Goal: Transaction & Acquisition: Purchase product/service

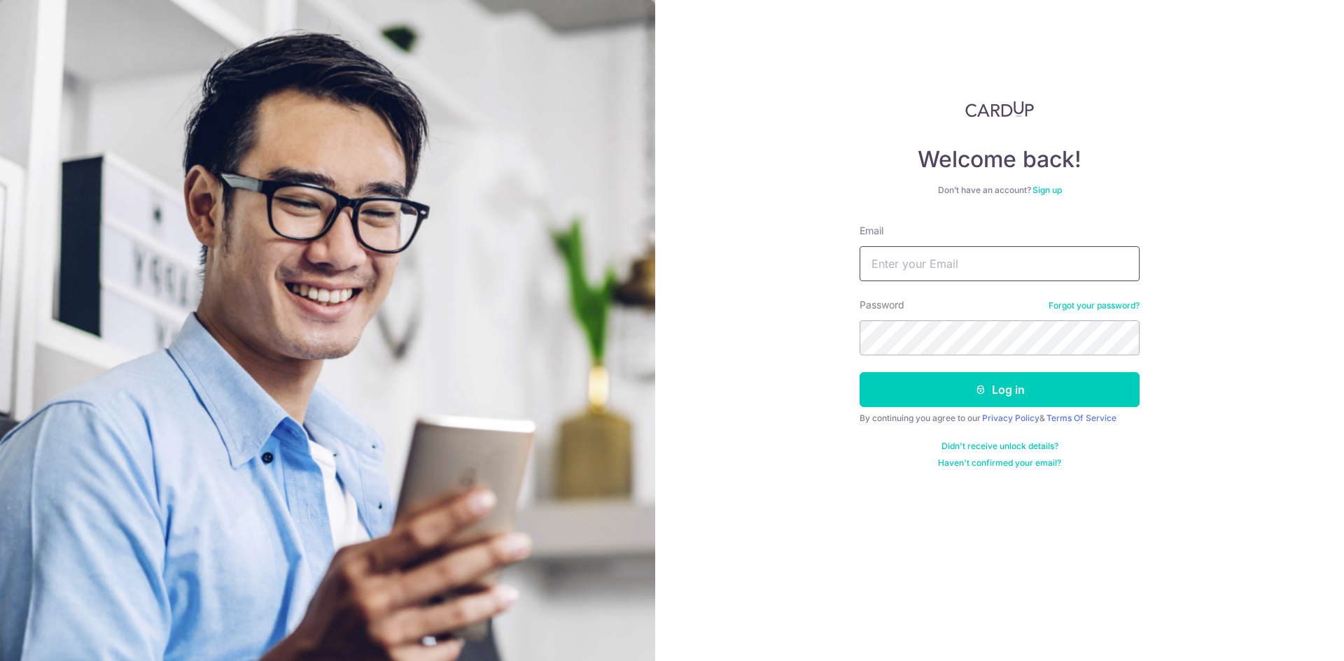
click at [957, 251] on input "Email" at bounding box center [999, 263] width 280 height 35
type input "aqilahr@hotmail.com"
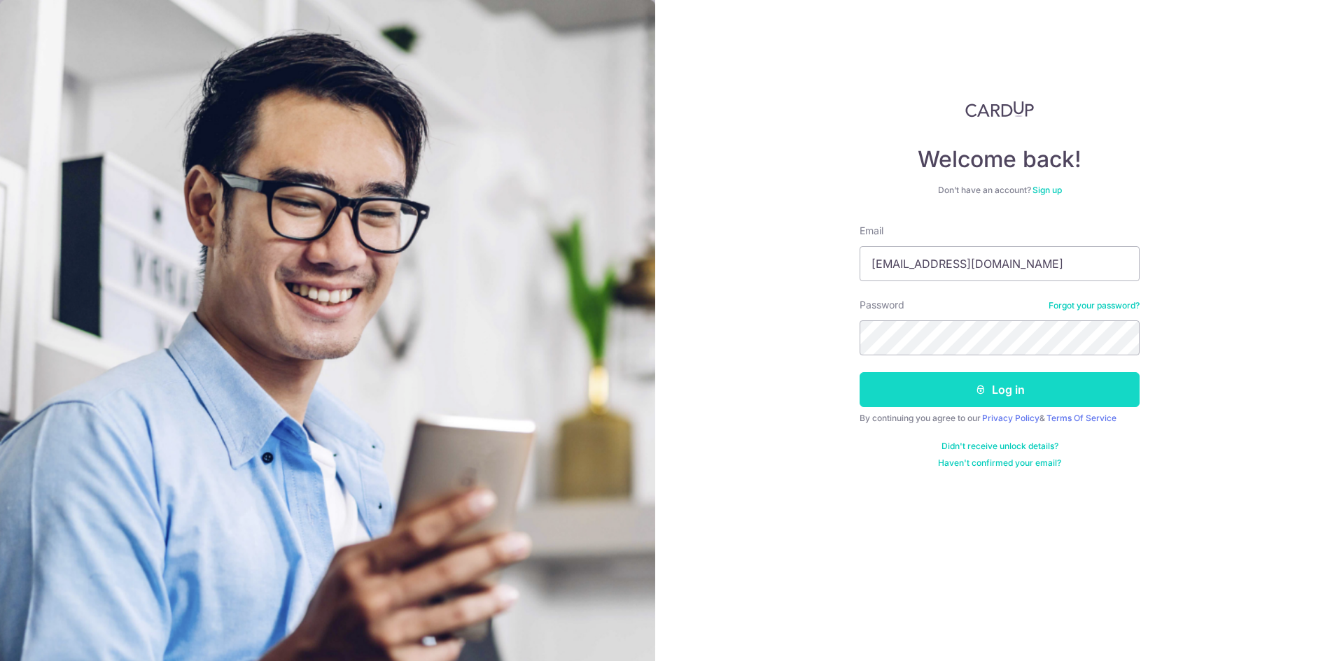
click at [983, 383] on button "Log in" at bounding box center [999, 389] width 280 height 35
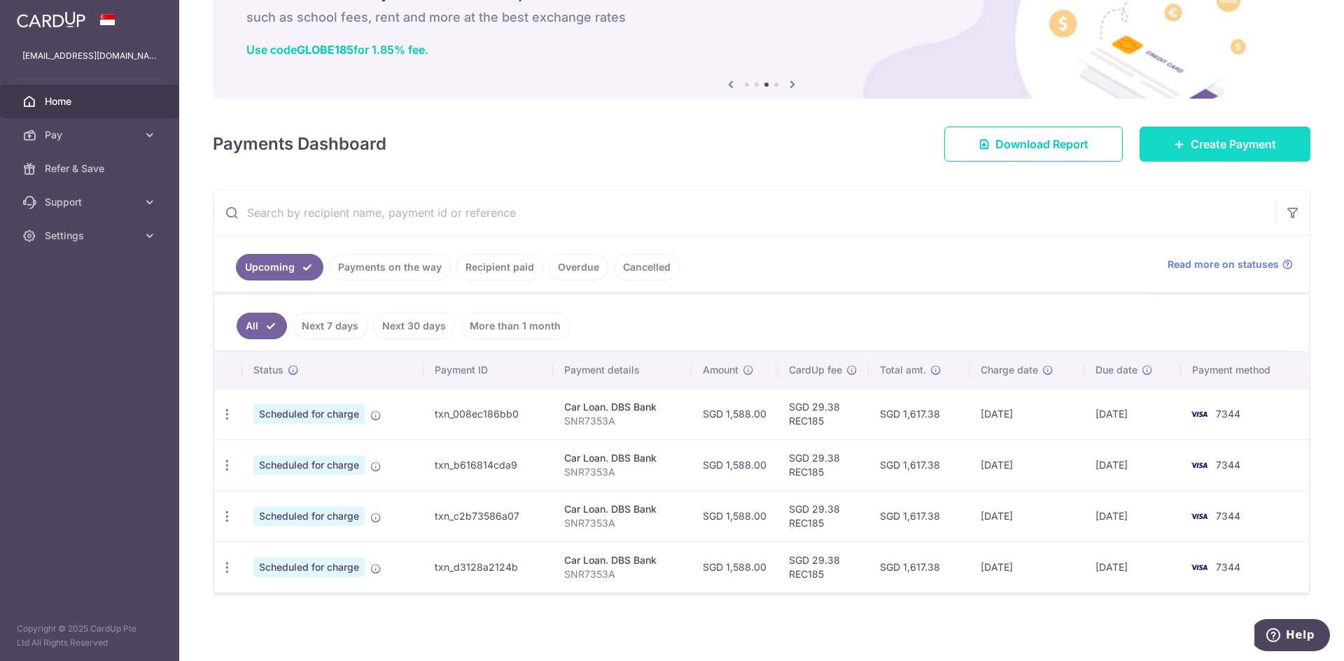
click at [1178, 144] on link "Create Payment" at bounding box center [1224, 144] width 171 height 35
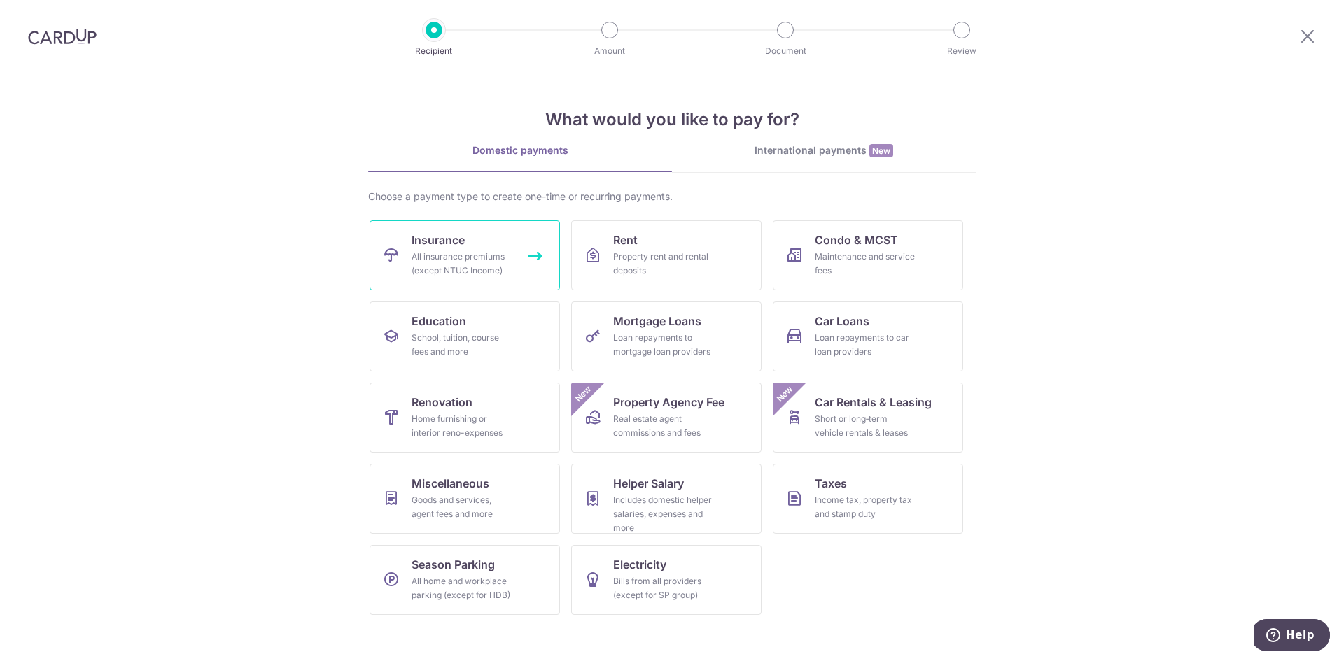
click at [495, 234] on link "Insurance All insurance premiums (except NTUC Income)" at bounding box center [465, 255] width 190 height 70
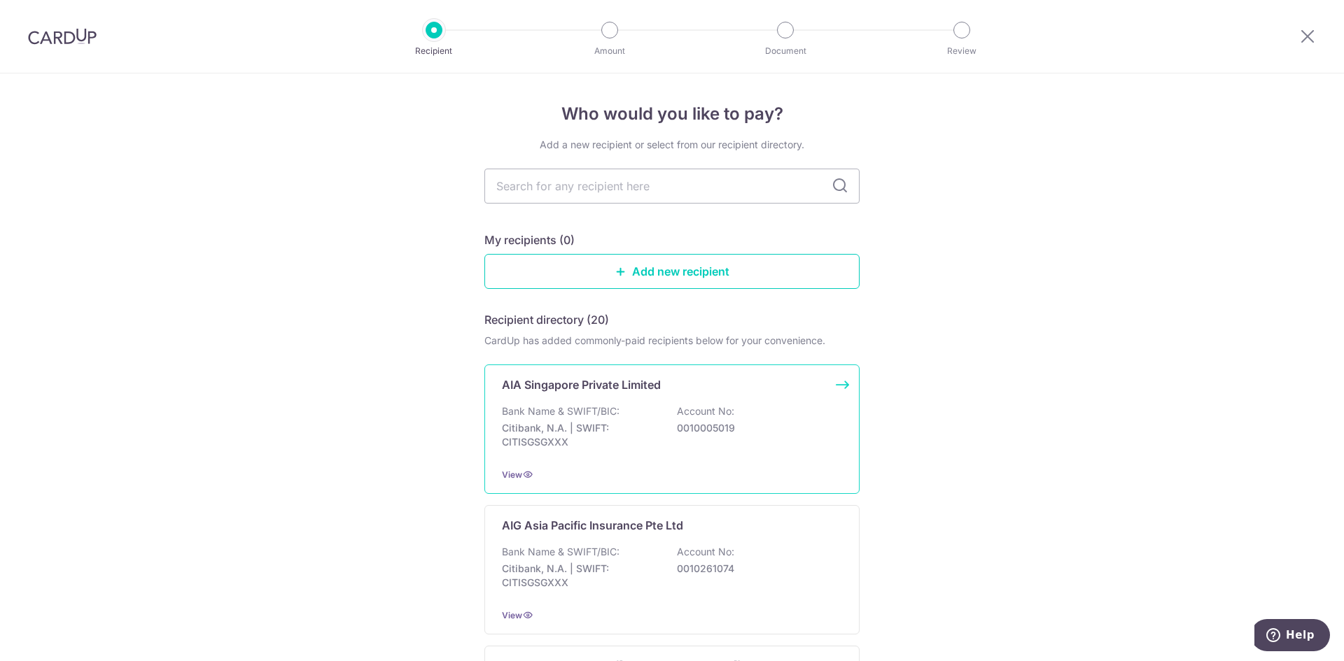
click at [591, 402] on div "AIA Singapore Private Limited Bank Name & SWIFT/BIC: Citibank, N.A. | SWIFT: CI…" at bounding box center [671, 429] width 375 height 129
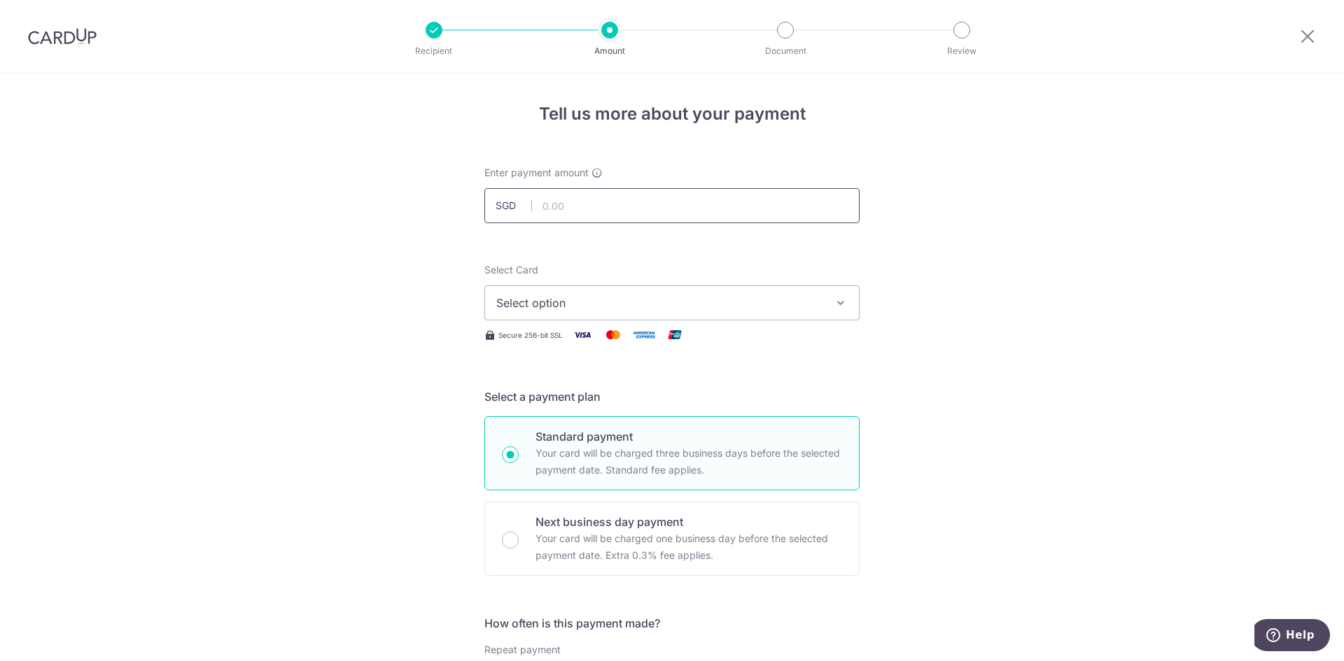
click at [584, 213] on input "text" at bounding box center [671, 205] width 375 height 35
type input "863.19"
click button "Add Card" at bounding box center [0, 0] width 0 height 0
click at [692, 291] on button "Select option" at bounding box center [671, 303] width 375 height 35
click at [602, 397] on span "**** 7344" at bounding box center [671, 403] width 351 height 17
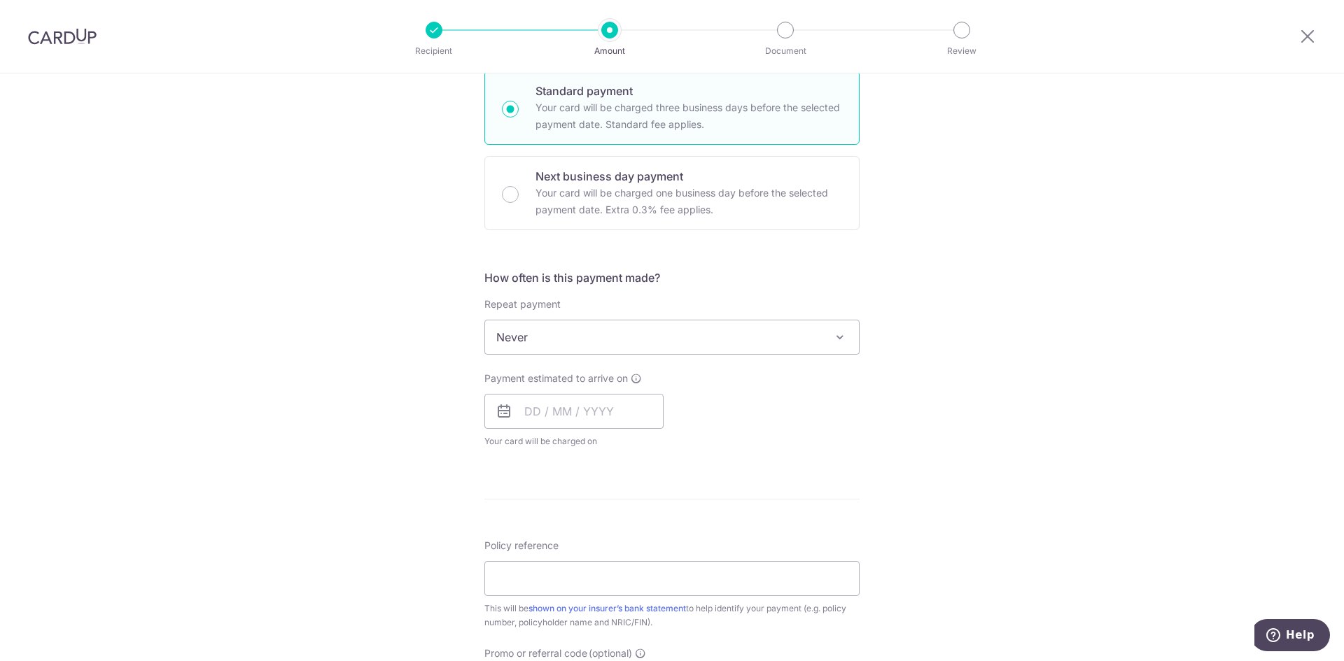
scroll to position [350, 0]
click at [560, 405] on input "text" at bounding box center [573, 407] width 179 height 35
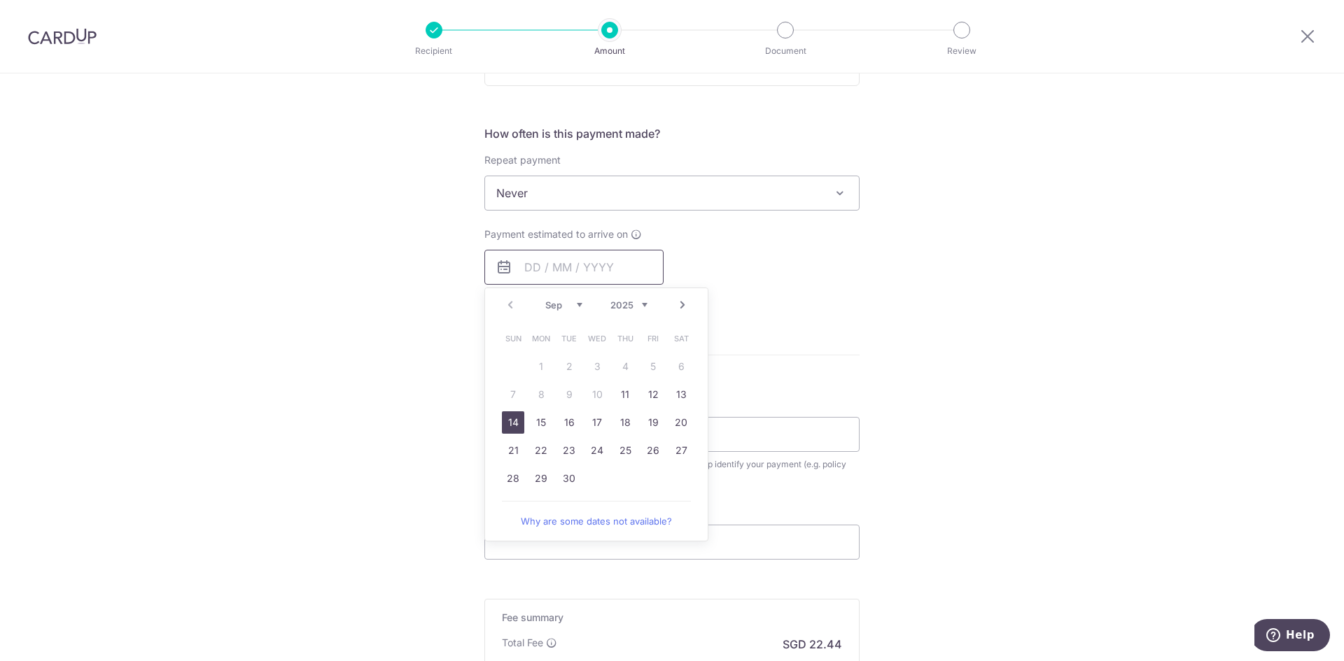
scroll to position [560, 0]
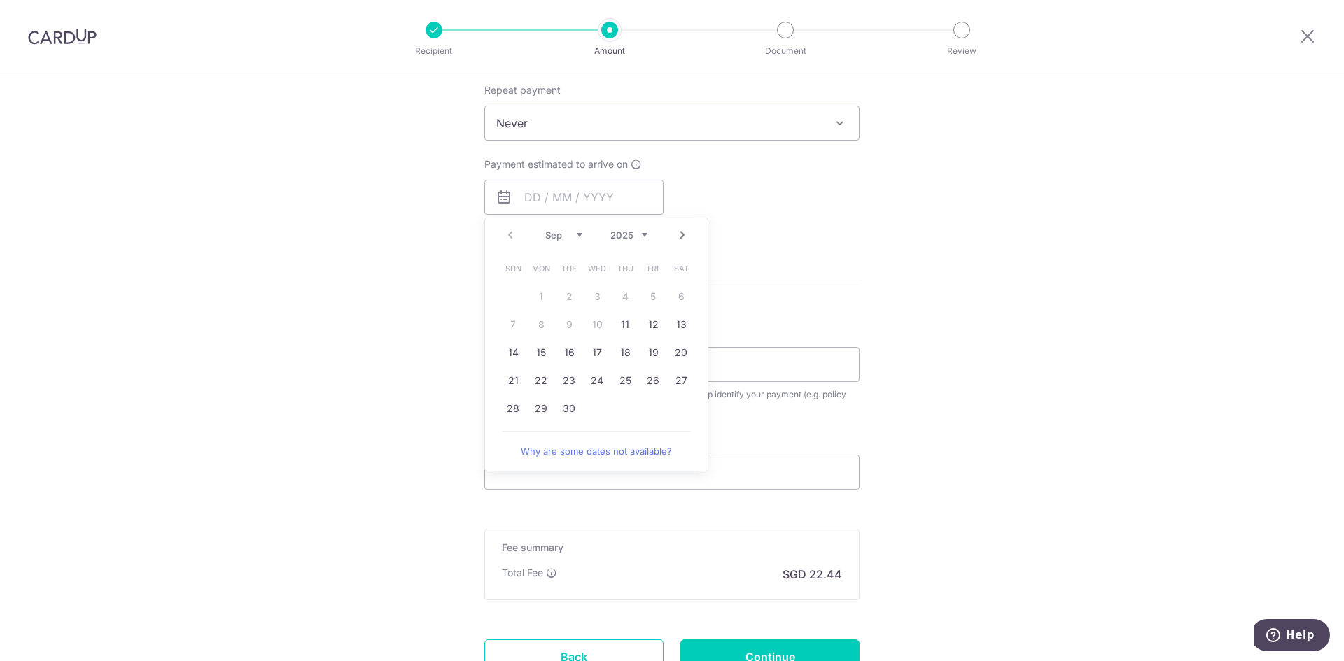
click at [554, 234] on select "Sep Oct Nov Dec" at bounding box center [563, 235] width 37 height 11
click at [545, 374] on link "20" at bounding box center [541, 381] width 22 height 22
type input "20/10/2025"
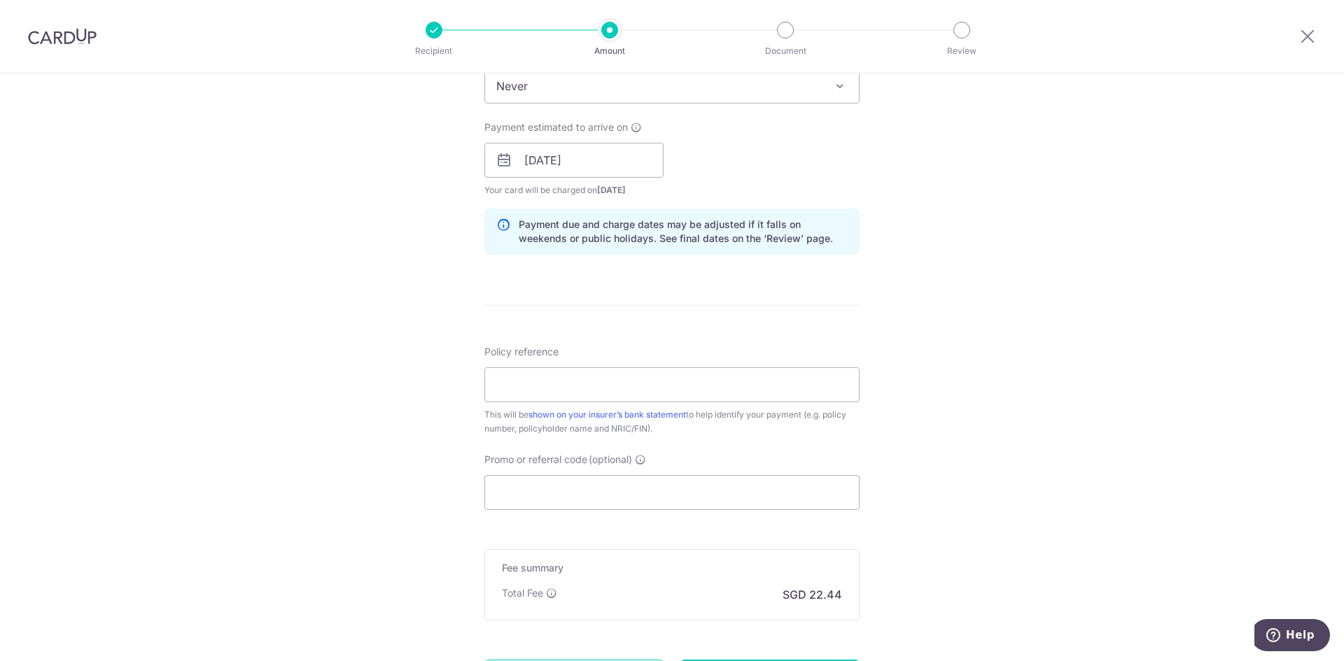
scroll to position [630, 0]
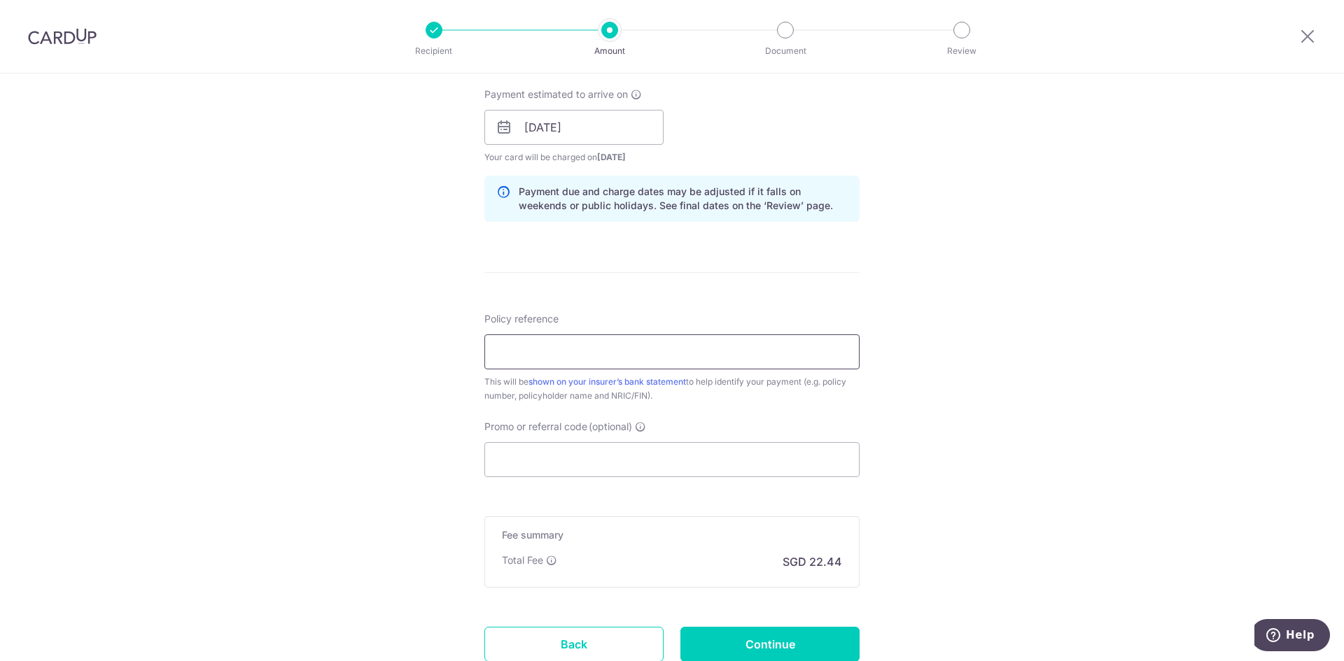
click at [564, 360] on input "Policy reference" at bounding box center [671, 352] width 375 height 35
type input "L546886102"
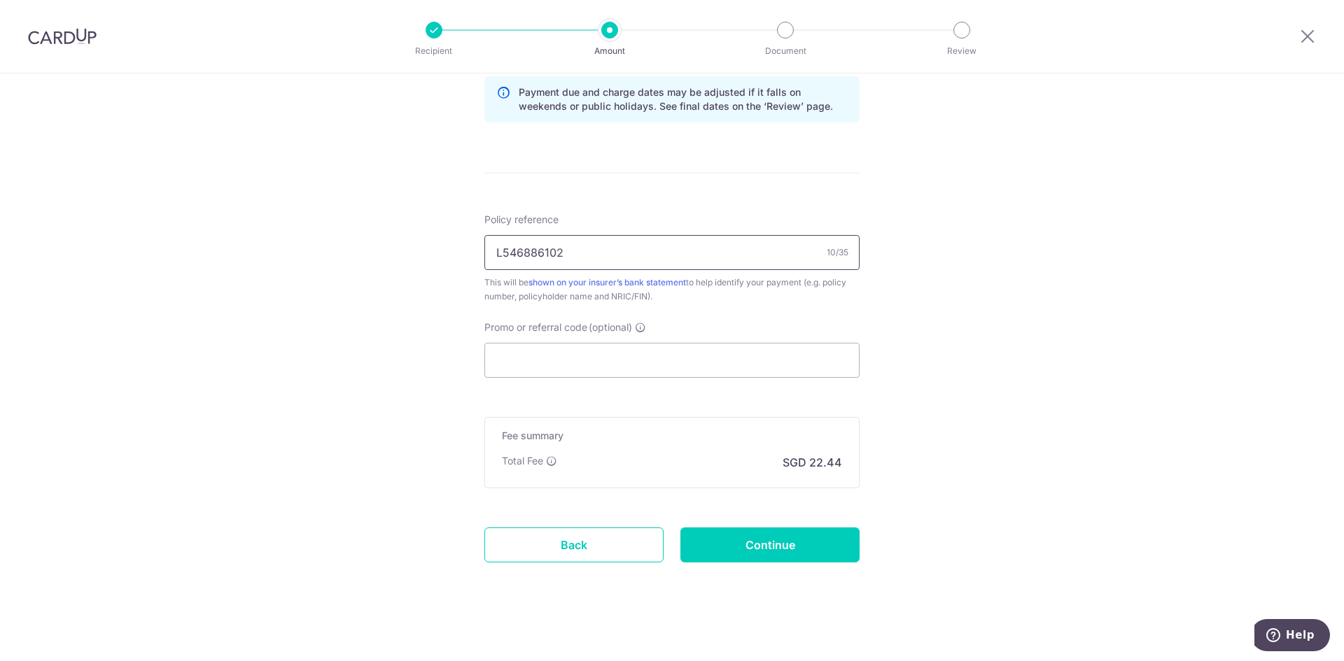
scroll to position [736, 0]
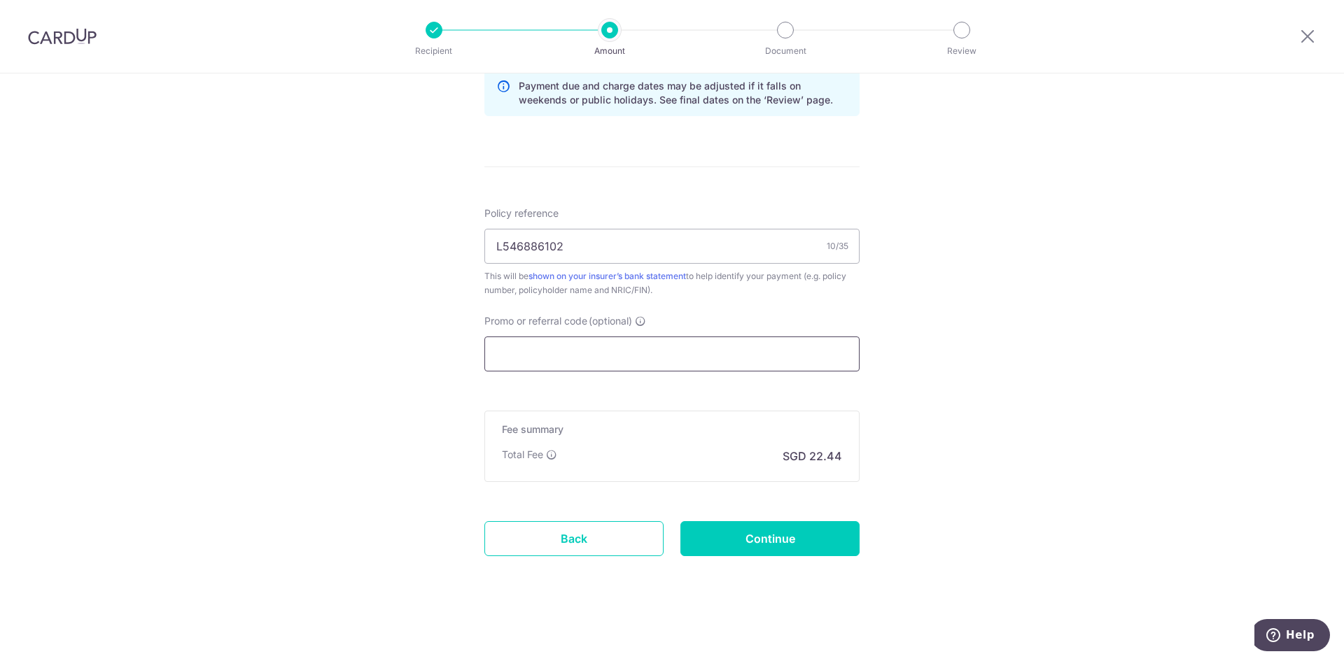
click at [610, 356] on input "Promo or referral code (optional)" at bounding box center [671, 354] width 375 height 35
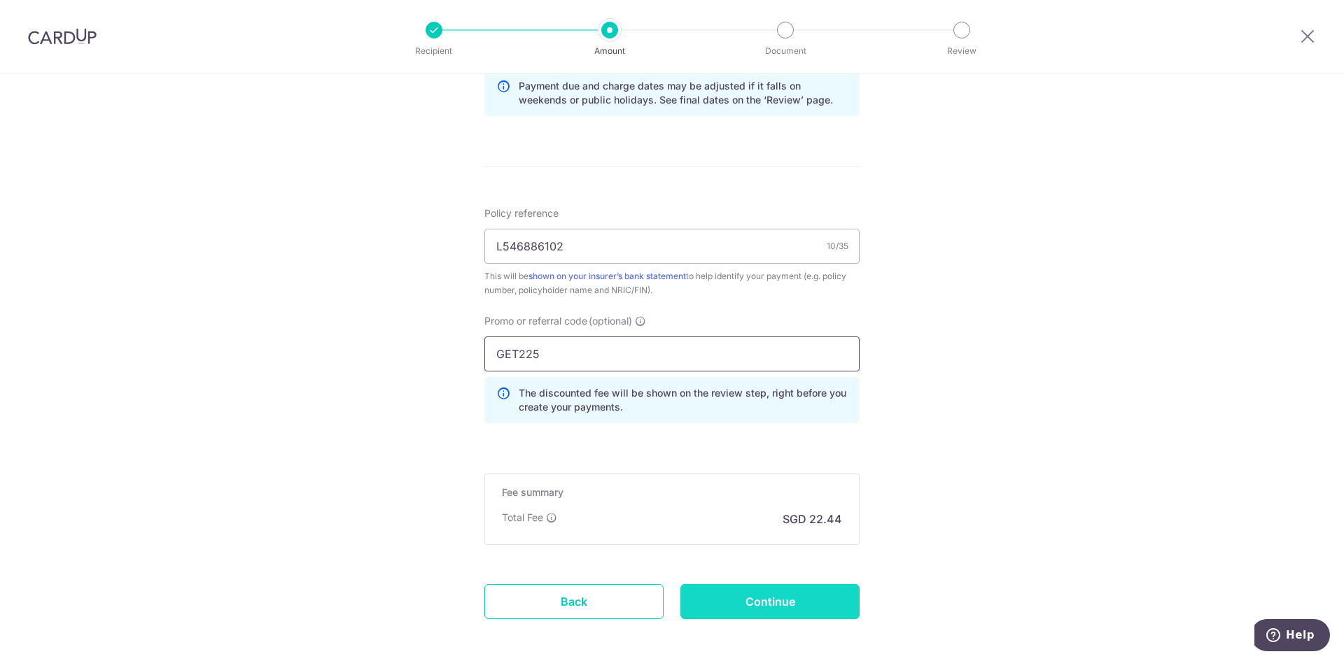
type input "GET225"
click at [769, 590] on input "Continue" at bounding box center [769, 601] width 179 height 35
type input "Create Schedule"
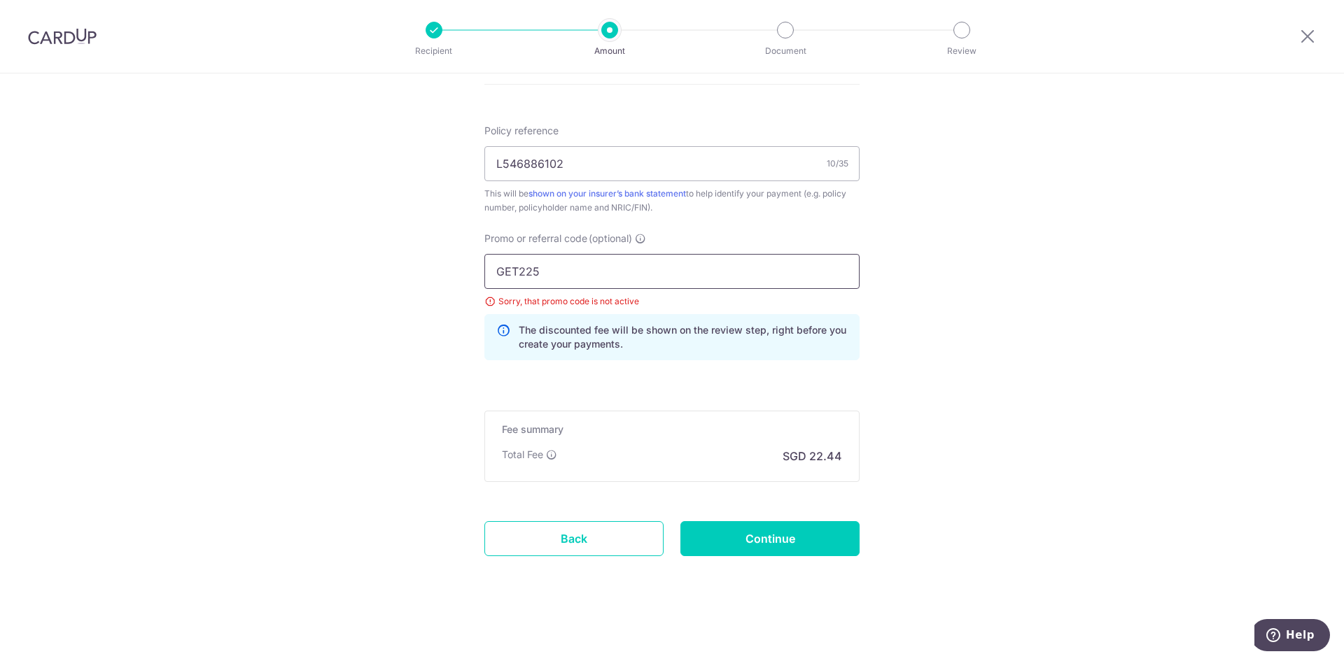
drag, startPoint x: 537, startPoint y: 276, endPoint x: 311, endPoint y: 277, distance: 225.4
type input "OFF225"
click at [752, 537] on input "Continue" at bounding box center [769, 538] width 179 height 35
type input "Update Schedule"
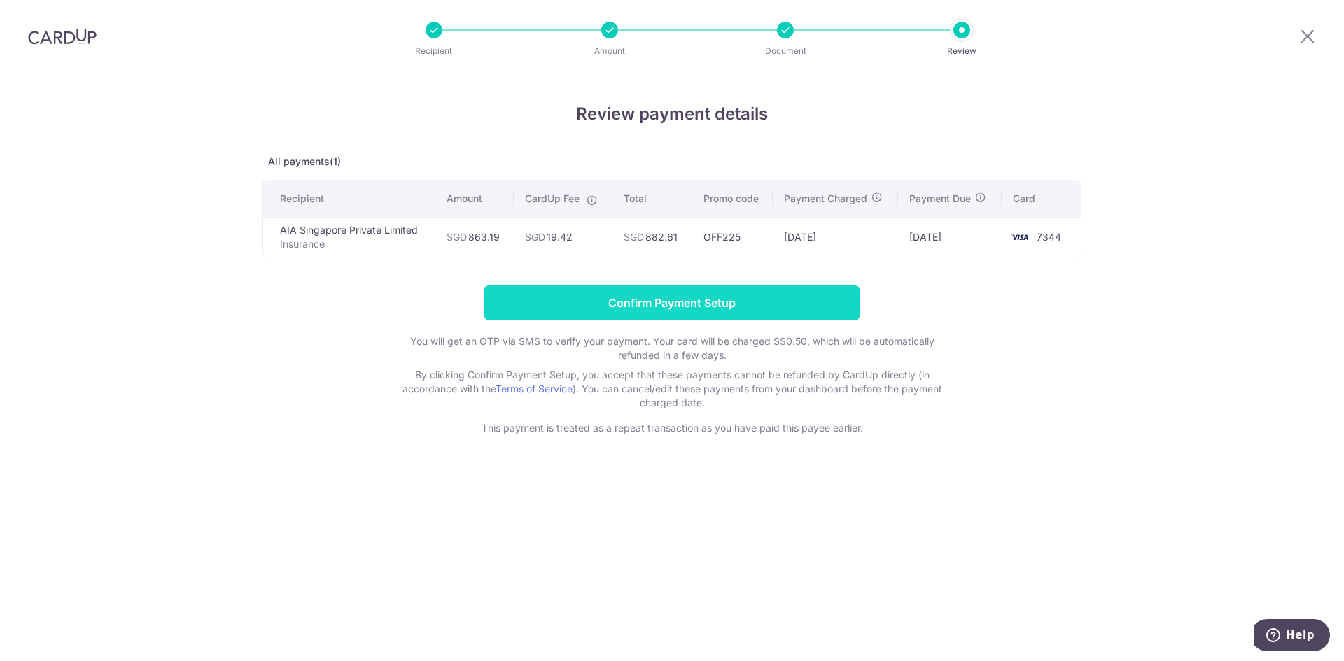
click at [810, 307] on input "Confirm Payment Setup" at bounding box center [671, 303] width 375 height 35
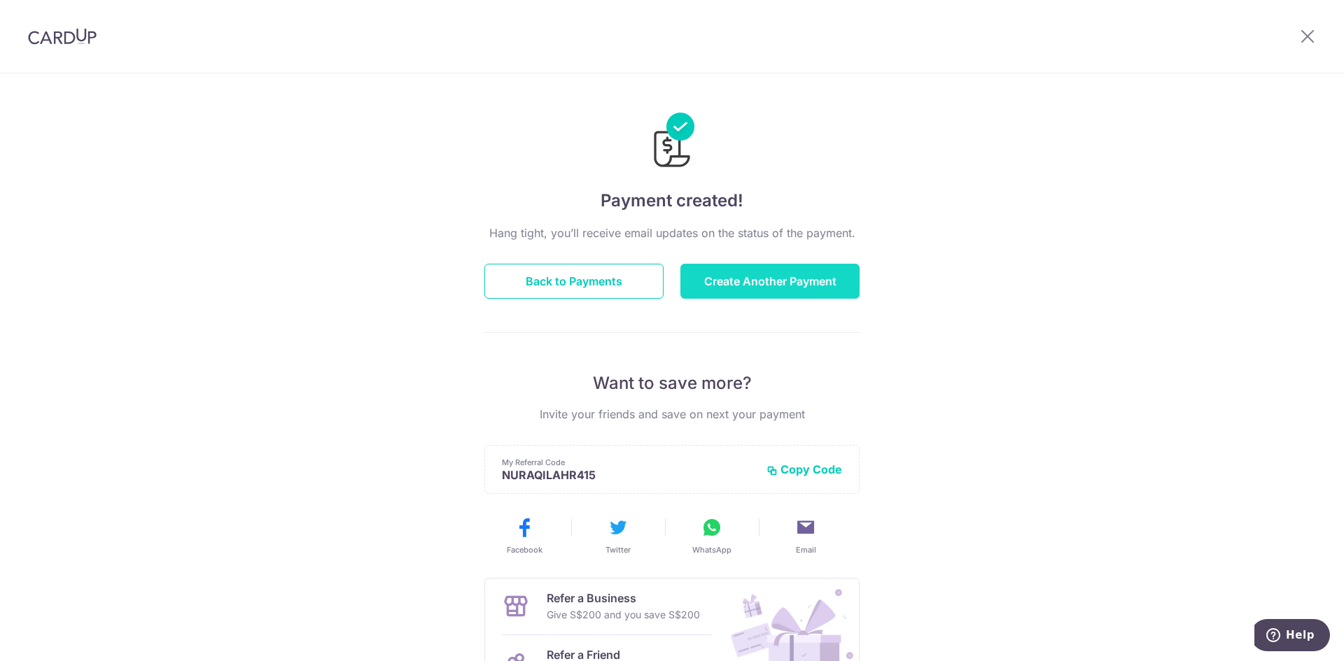
click at [719, 284] on button "Create Another Payment" at bounding box center [769, 281] width 179 height 35
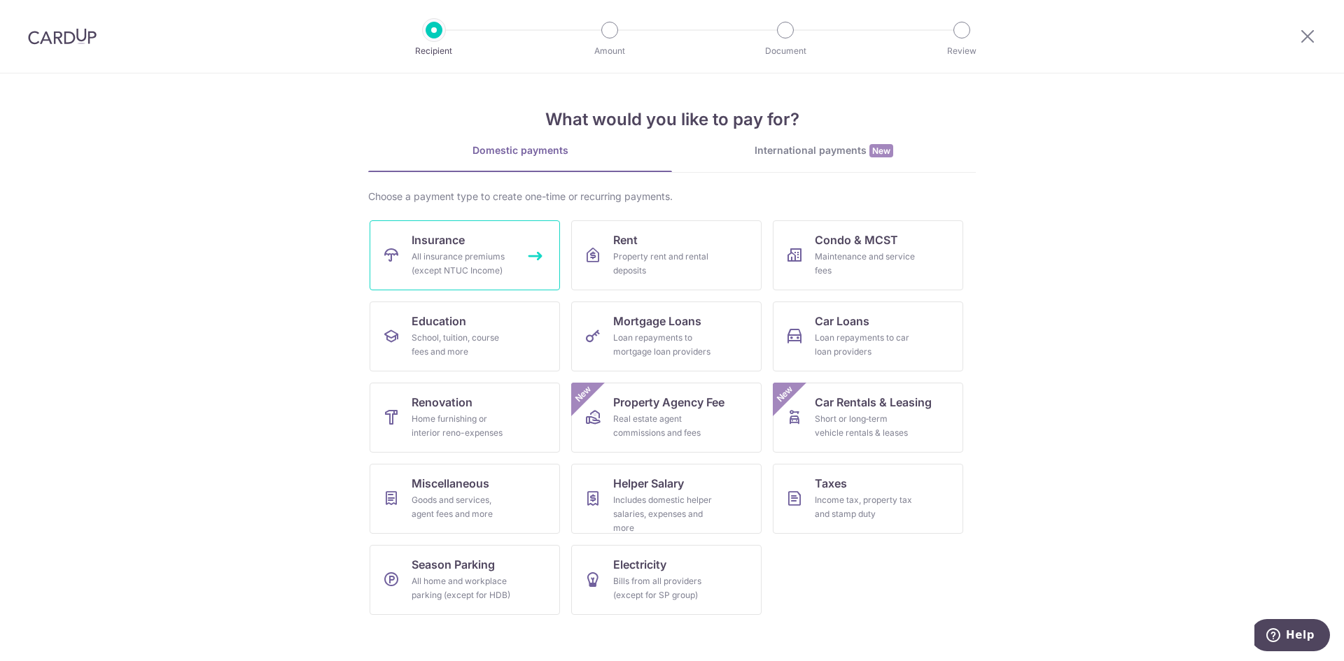
click at [490, 246] on link "Insurance All insurance premiums (except NTUC Income)" at bounding box center [465, 255] width 190 height 70
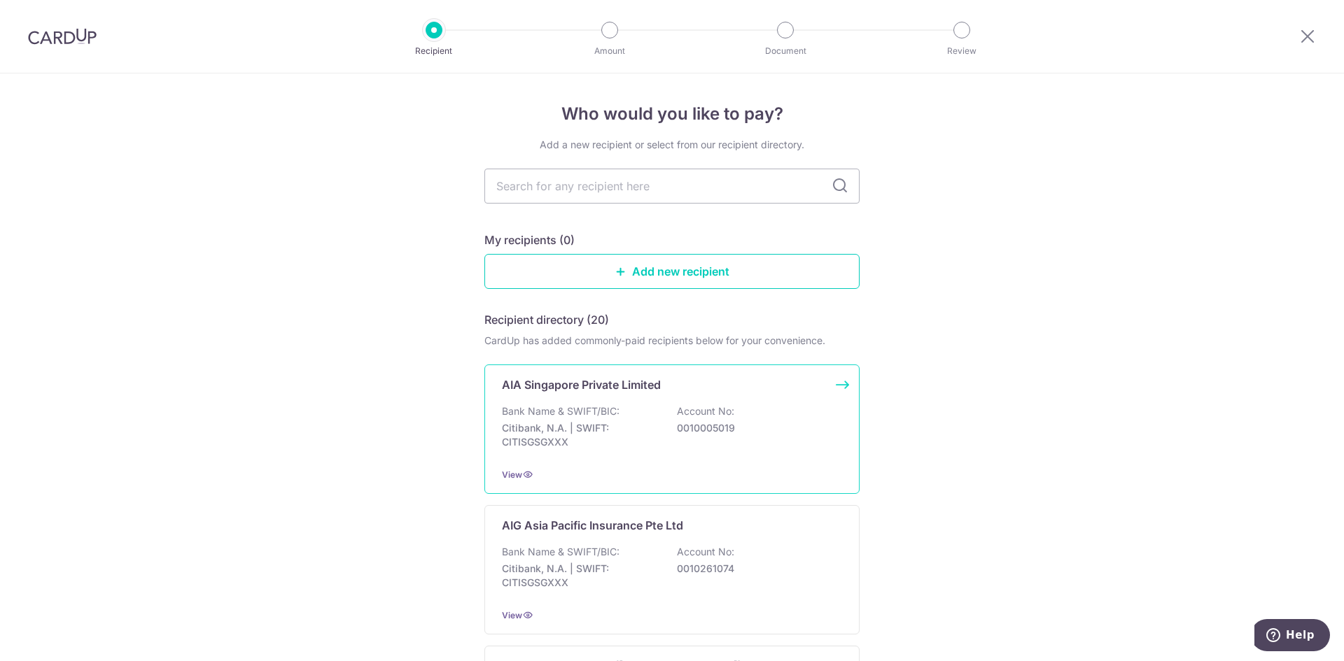
click at [629, 398] on div "AIA Singapore Private Limited Bank Name & SWIFT/BIC: Citibank, N.A. | SWIFT: CI…" at bounding box center [671, 429] width 375 height 129
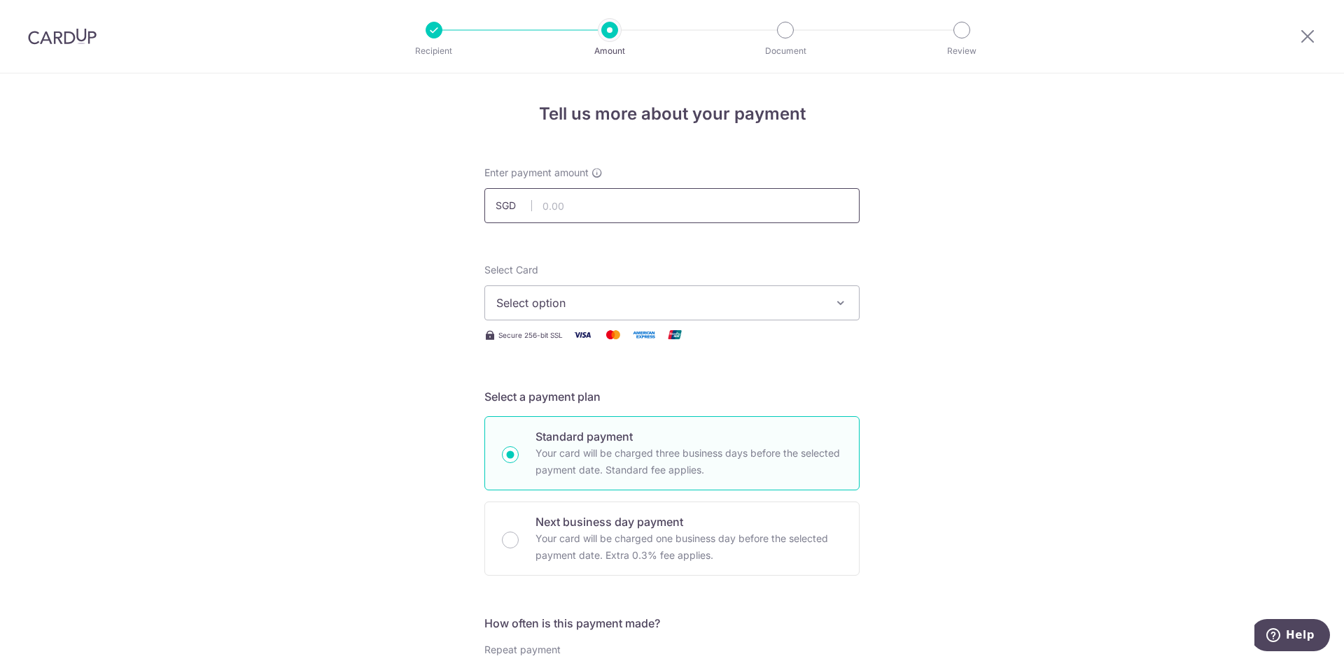
click at [626, 203] on input "text" at bounding box center [671, 205] width 375 height 35
type input "5,000.00"
drag, startPoint x: 671, startPoint y: 240, endPoint x: 671, endPoint y: 251, distance: 11.2
click at [647, 297] on span "Select option" at bounding box center [659, 303] width 326 height 17
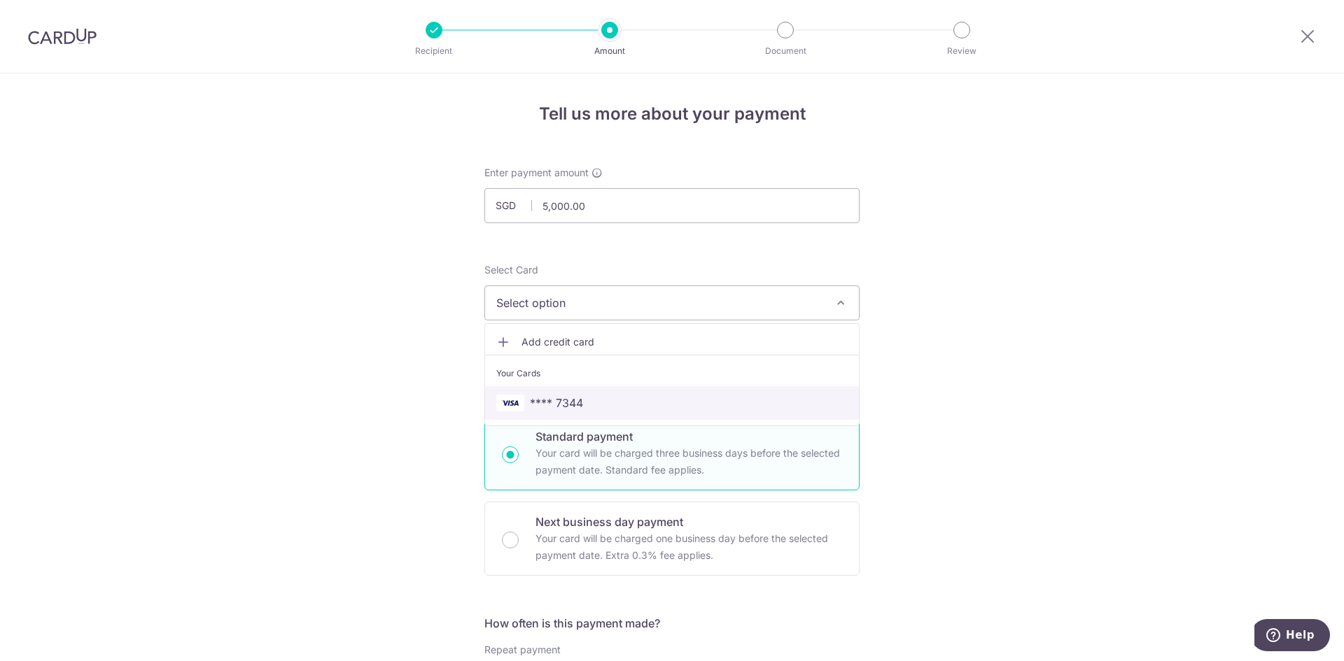
click at [584, 400] on span "**** 7344" at bounding box center [671, 403] width 351 height 17
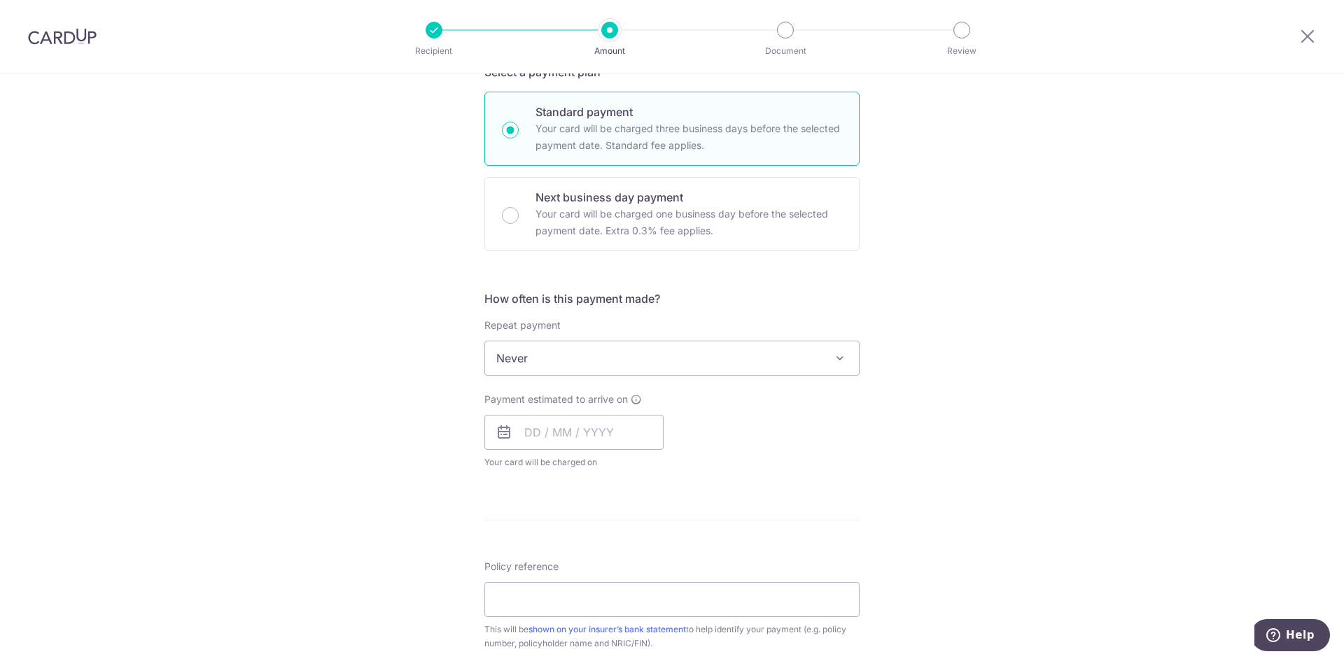
scroll to position [350, 0]
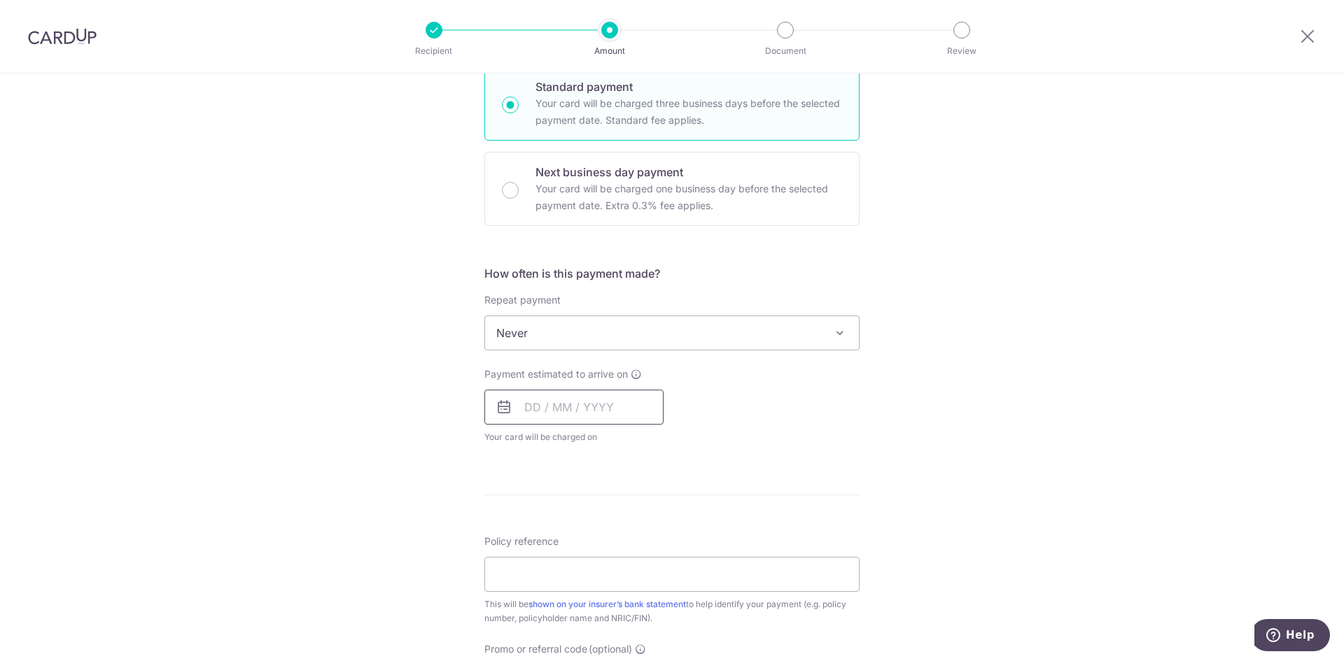
click at [600, 409] on input "text" at bounding box center [573, 407] width 179 height 35
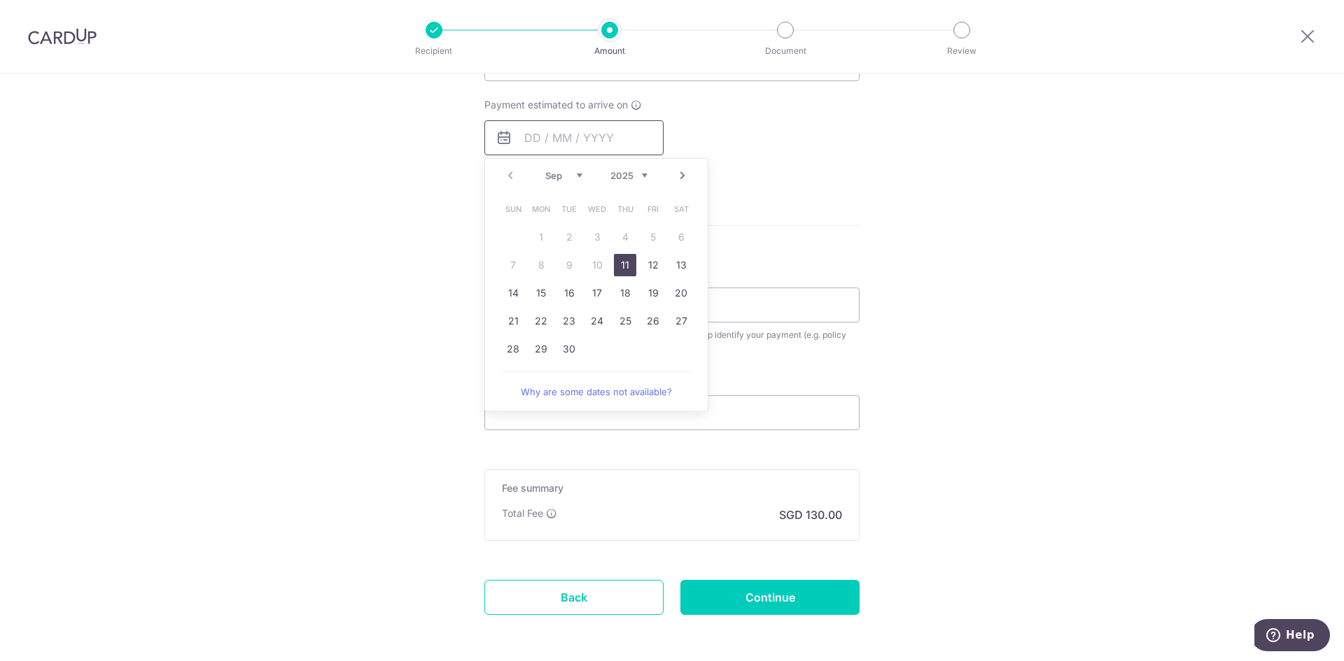
scroll to position [630, 0]
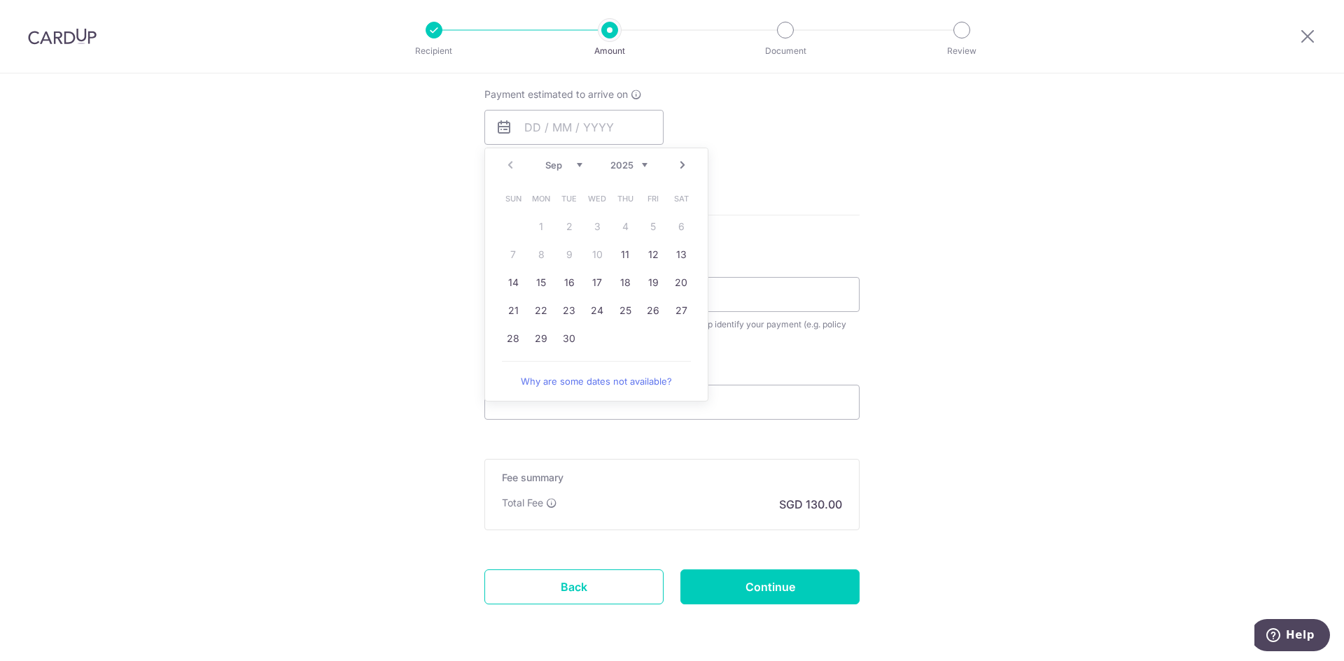
click at [566, 169] on select "Sep Oct Nov Dec" at bounding box center [563, 165] width 37 height 11
click at [619, 337] on link "30" at bounding box center [625, 339] width 22 height 22
type input "[DATE]"
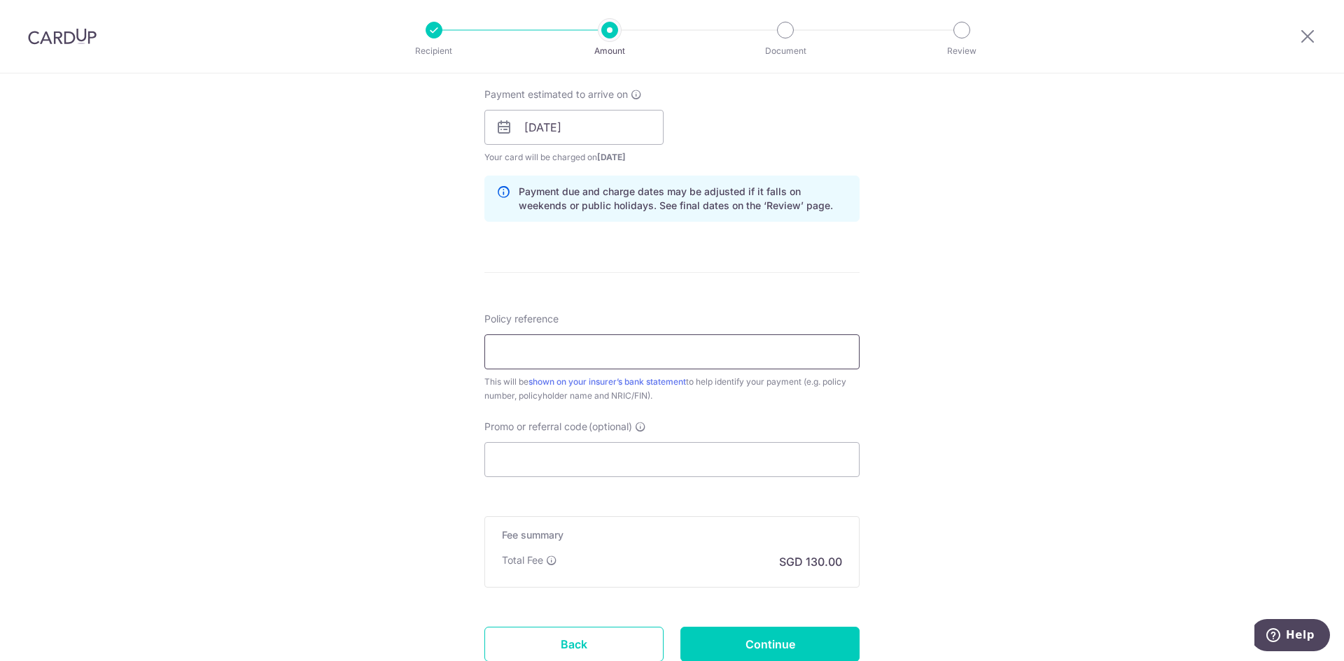
click at [722, 360] on input "Policy reference" at bounding box center [671, 352] width 375 height 35
click at [607, 352] on input "Policy reference" at bounding box center [671, 352] width 375 height 35
paste input "U126196487"
type input "U126196487"
click at [591, 463] on input "Promo or referral code (optional)" at bounding box center [671, 459] width 375 height 35
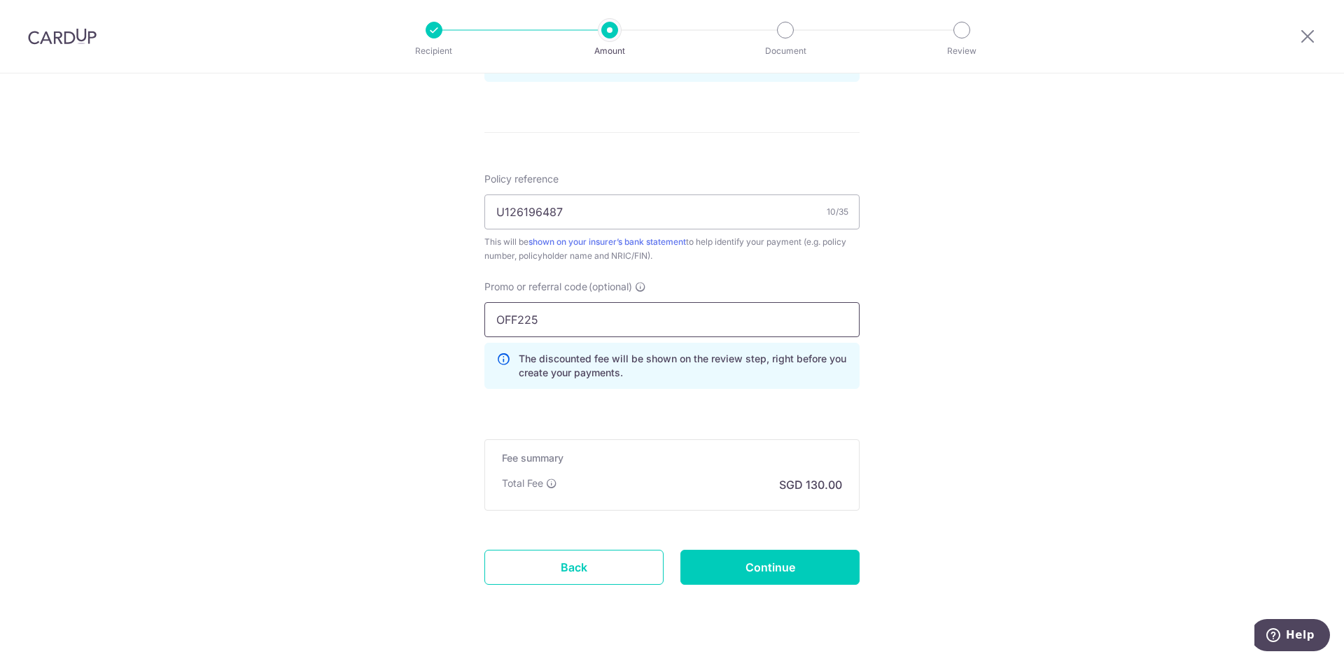
scroll to position [799, 0]
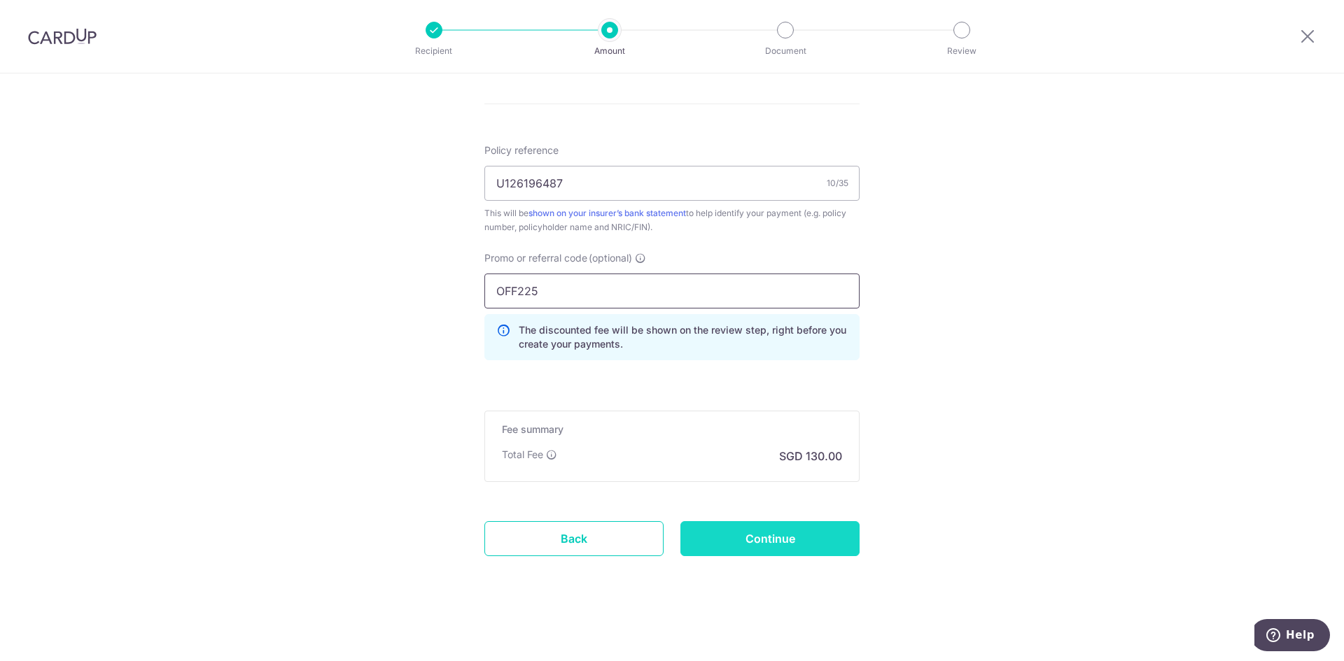
type input "OFF225"
click at [755, 551] on input "Continue" at bounding box center [769, 538] width 179 height 35
type input "Create Schedule"
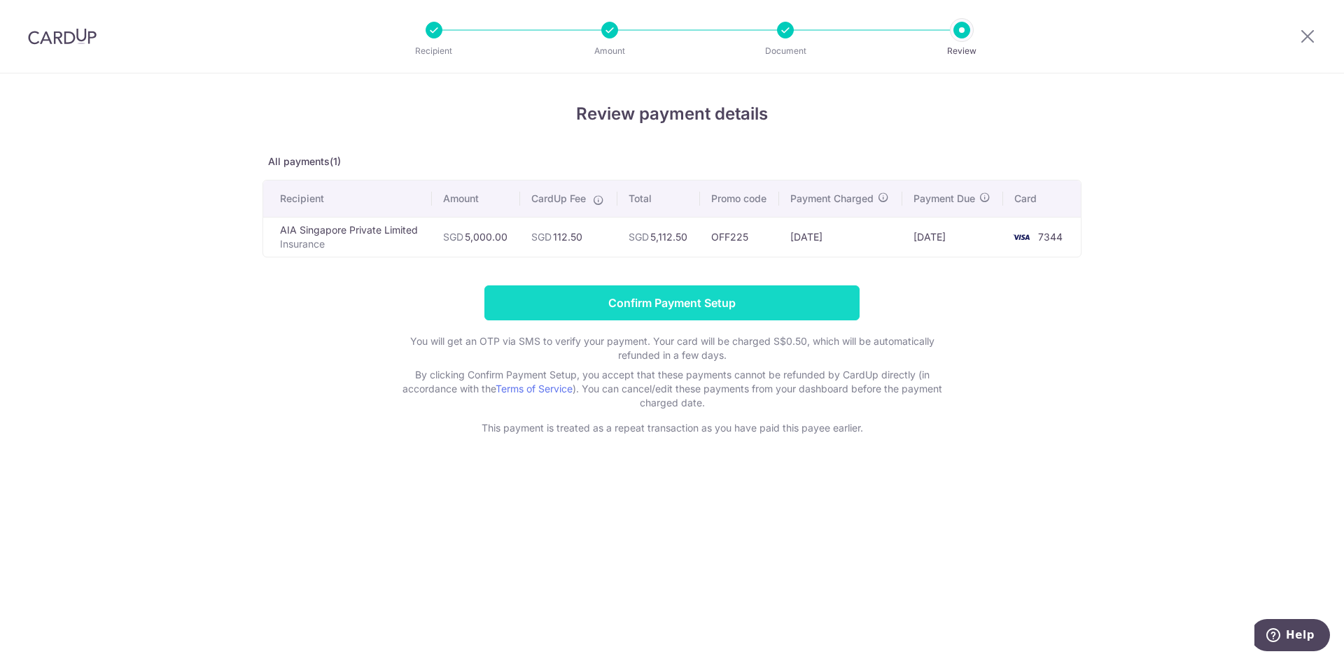
click at [710, 305] on input "Confirm Payment Setup" at bounding box center [671, 303] width 375 height 35
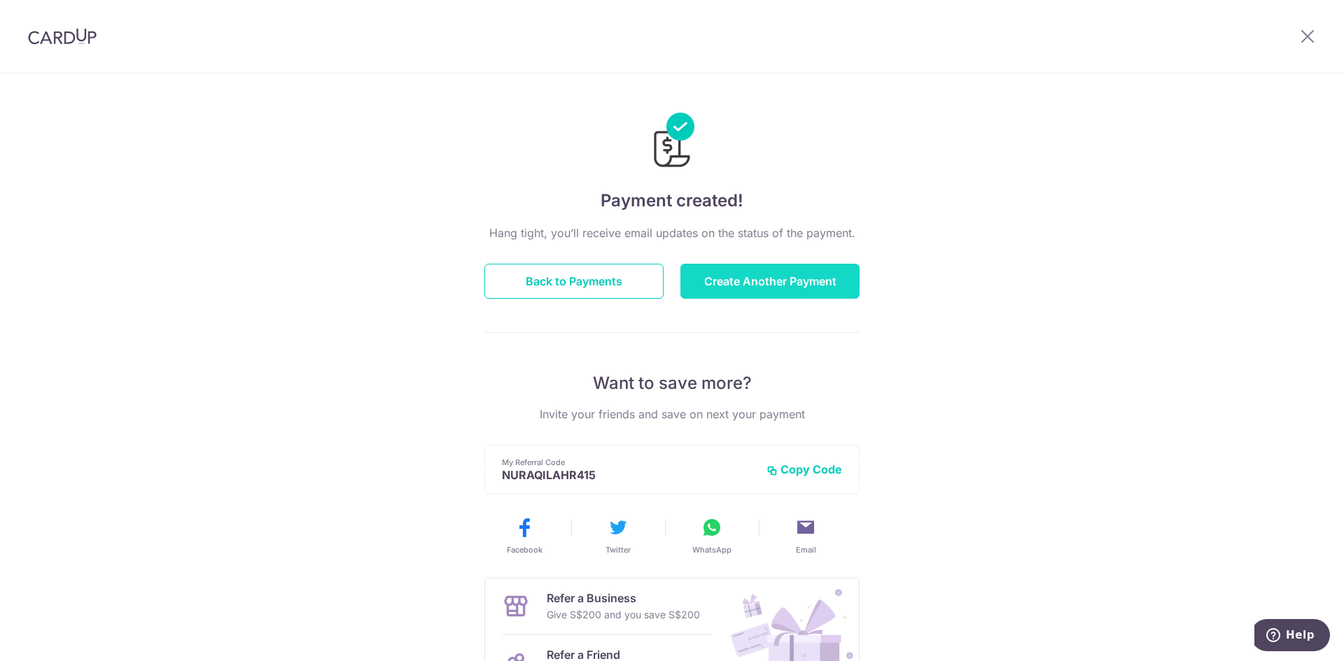
click at [775, 282] on button "Create Another Payment" at bounding box center [769, 281] width 179 height 35
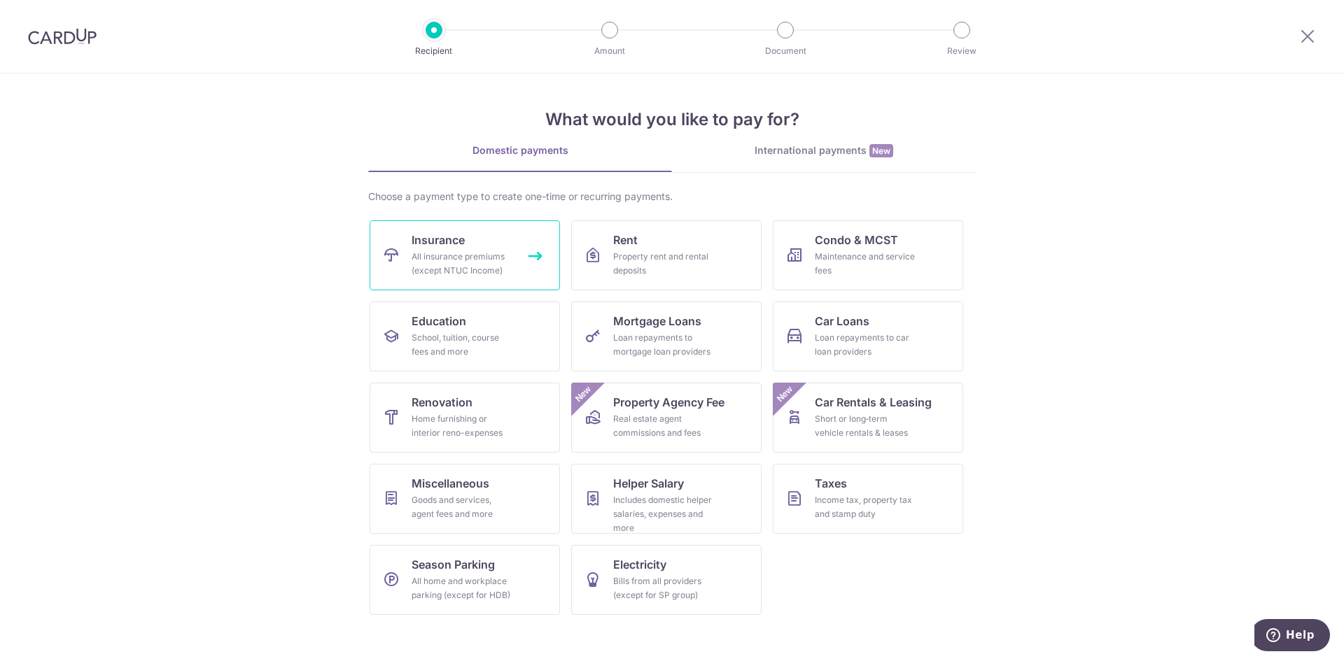
click at [440, 281] on link "Insurance All insurance premiums (except NTUC Income)" at bounding box center [465, 255] width 190 height 70
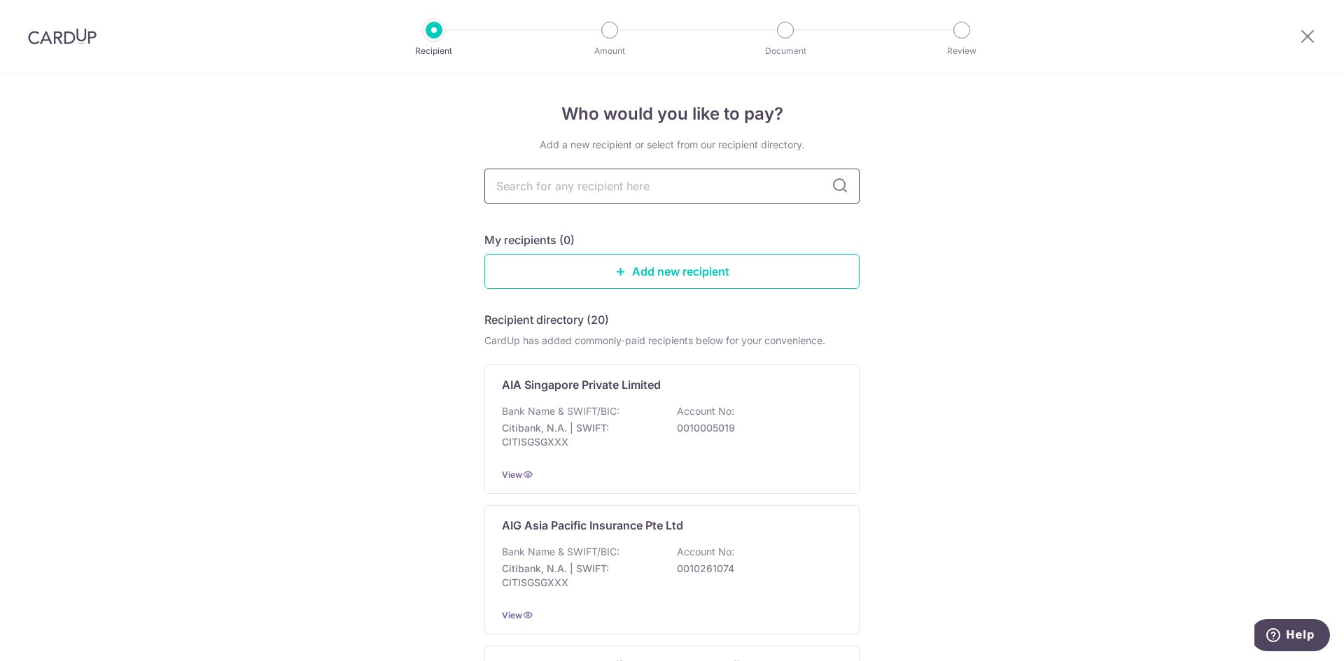
click at [637, 185] on input "text" at bounding box center [671, 186] width 375 height 35
type input "GREAT"
click at [834, 184] on icon at bounding box center [839, 186] width 17 height 17
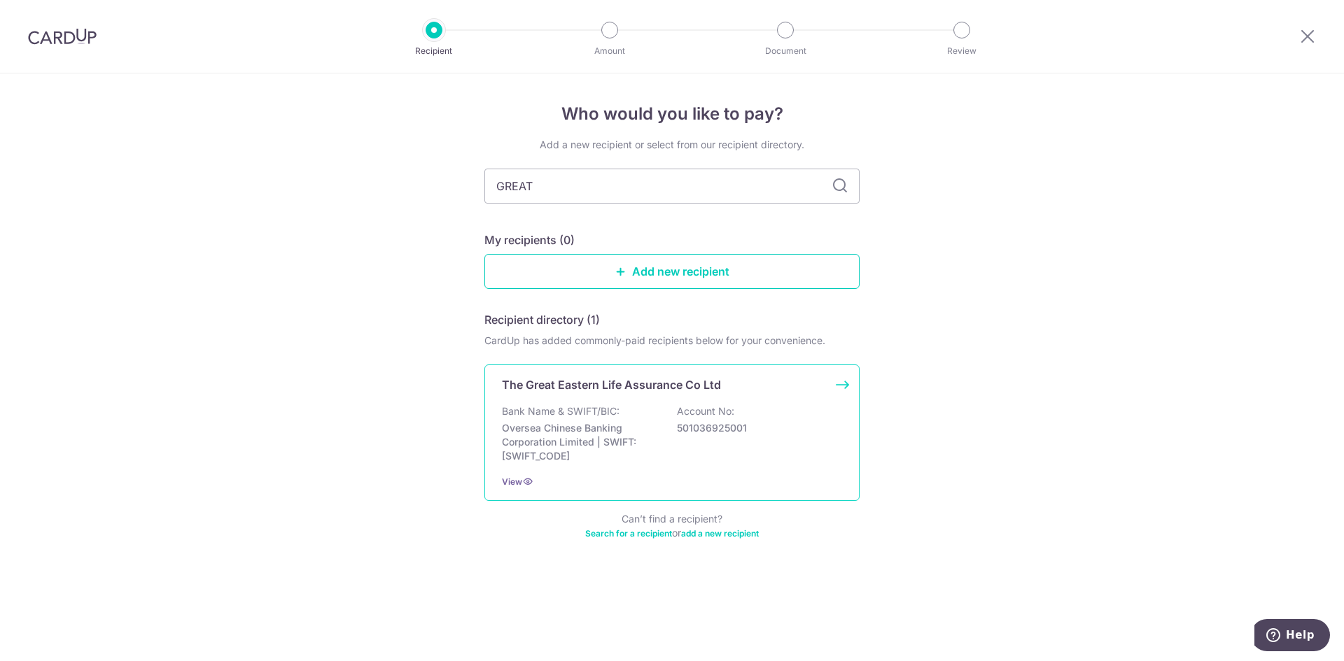
click at [711, 419] on div "Bank Name & SWIFT/BIC: Oversea Chinese Banking Corporation Limited | SWIFT: OCB…" at bounding box center [672, 434] width 340 height 59
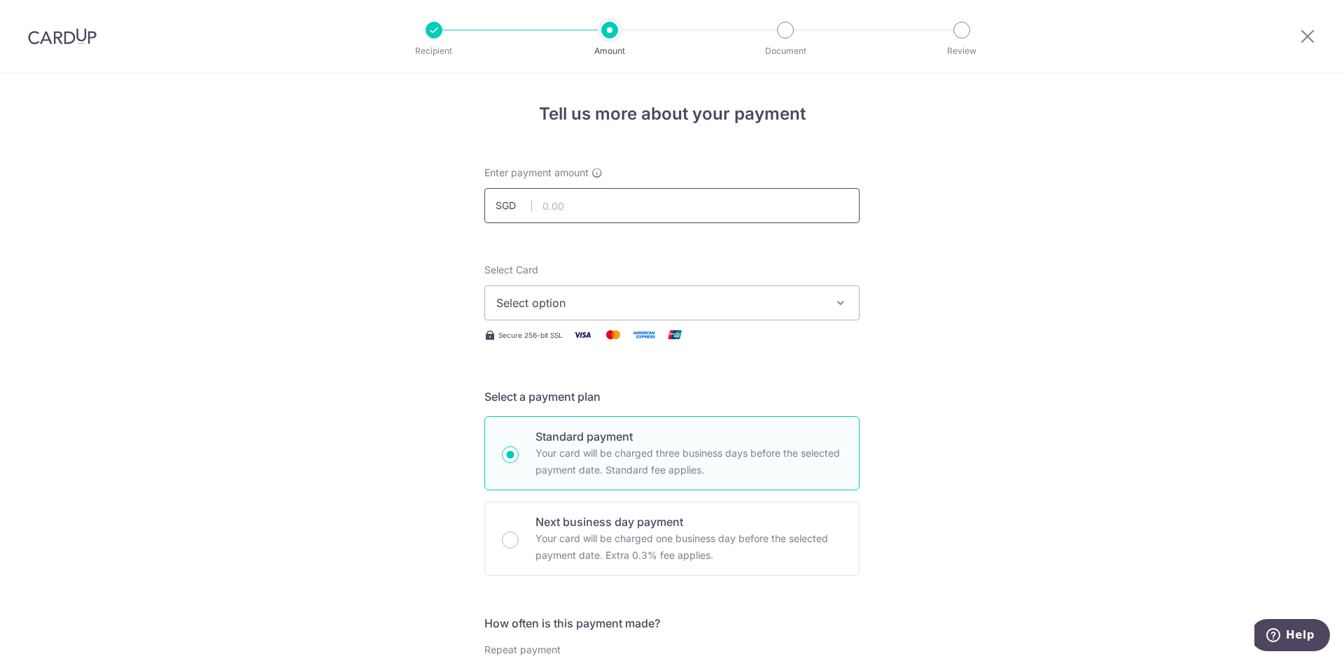
click at [605, 204] on input "text" at bounding box center [671, 205] width 375 height 35
type input "8,000.00"
click at [610, 304] on span "Select option" at bounding box center [659, 303] width 326 height 17
click at [582, 399] on span "**** 7344" at bounding box center [671, 403] width 351 height 17
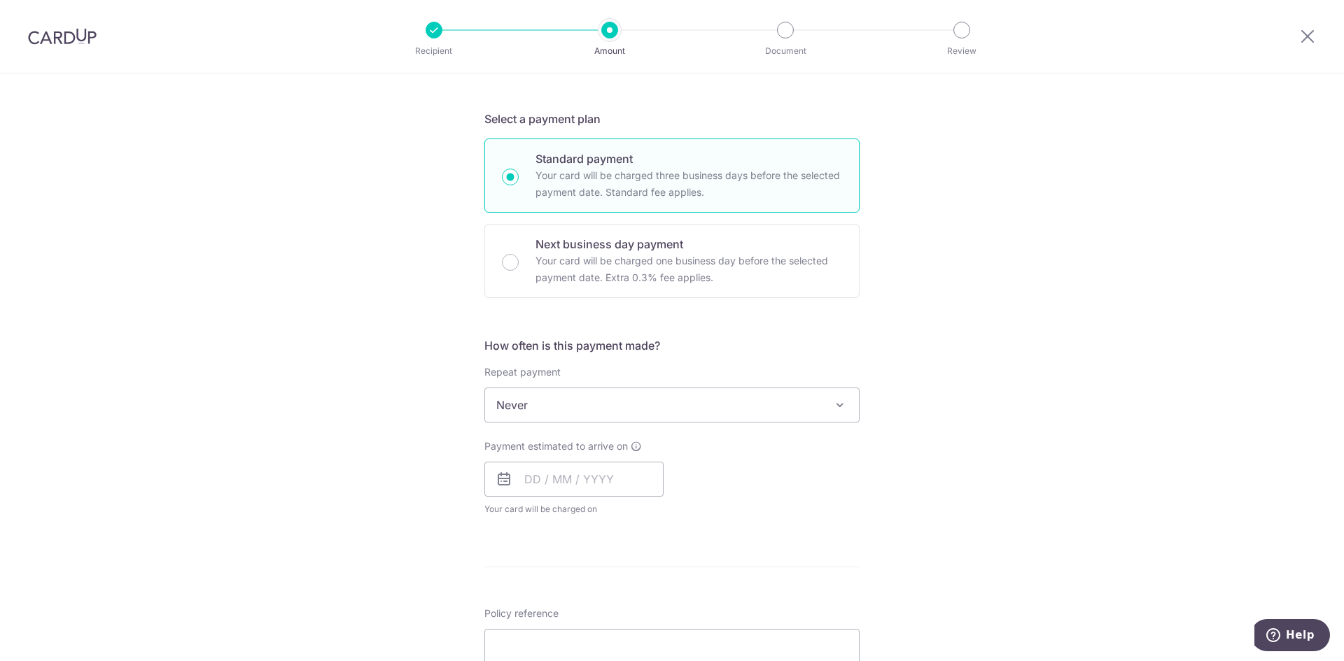
scroll to position [280, 0]
click at [517, 475] on input "text" at bounding box center [573, 477] width 179 height 35
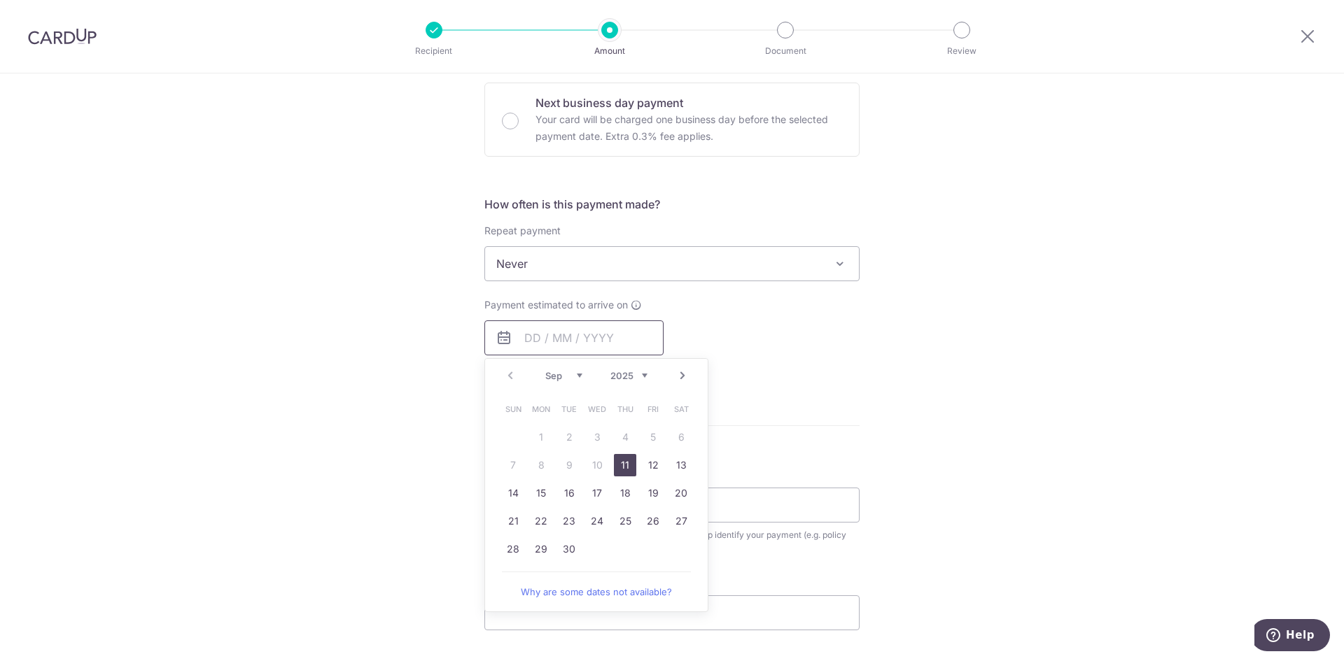
scroll to position [420, 0]
drag, startPoint x: 512, startPoint y: 521, endPoint x: 766, endPoint y: 380, distance: 290.7
click at [512, 521] on link "21" at bounding box center [513, 521] width 22 height 22
type input "21/09/2025"
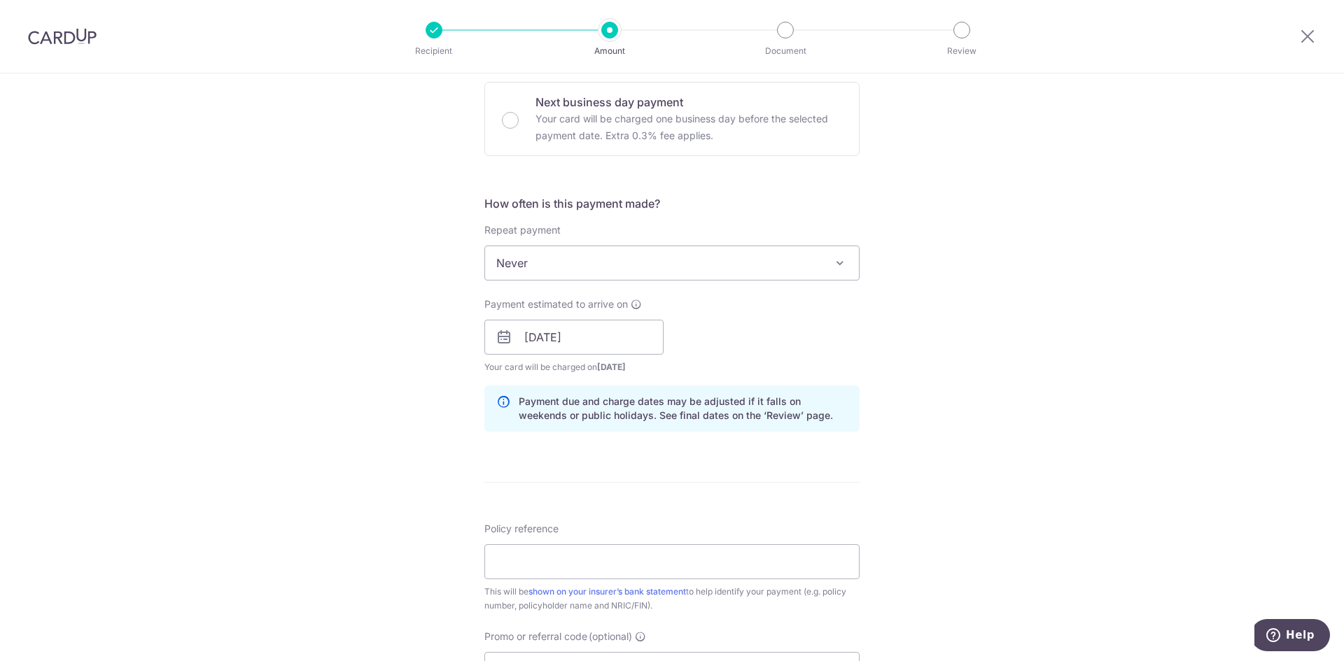
drag, startPoint x: 832, startPoint y: 365, endPoint x: 831, endPoint y: 356, distance: 9.1
click at [832, 365] on div "Payment estimated to arrive on 21/09/2025 Prev Next Sep Oct Nov Dec 2025 2026 2…" at bounding box center [672, 335] width 392 height 77
click at [603, 577] on input "Policy reference" at bounding box center [671, 561] width 375 height 35
paste input "025121607-8"
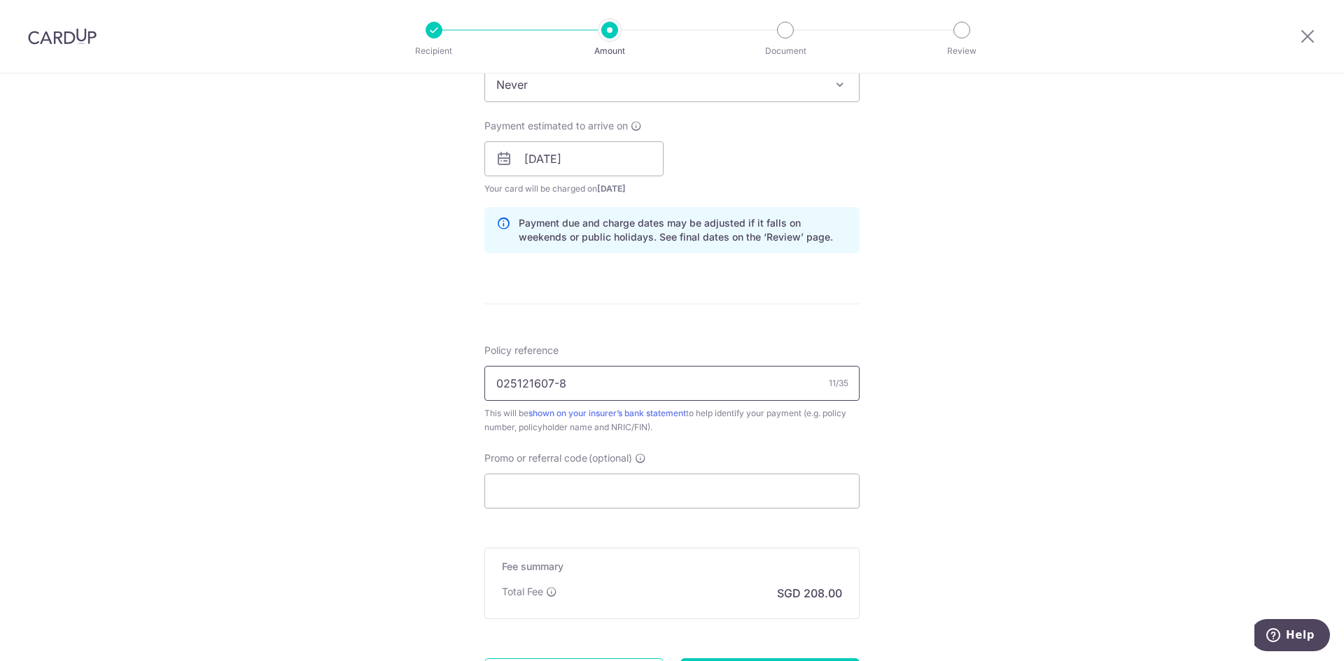
scroll to position [700, 0]
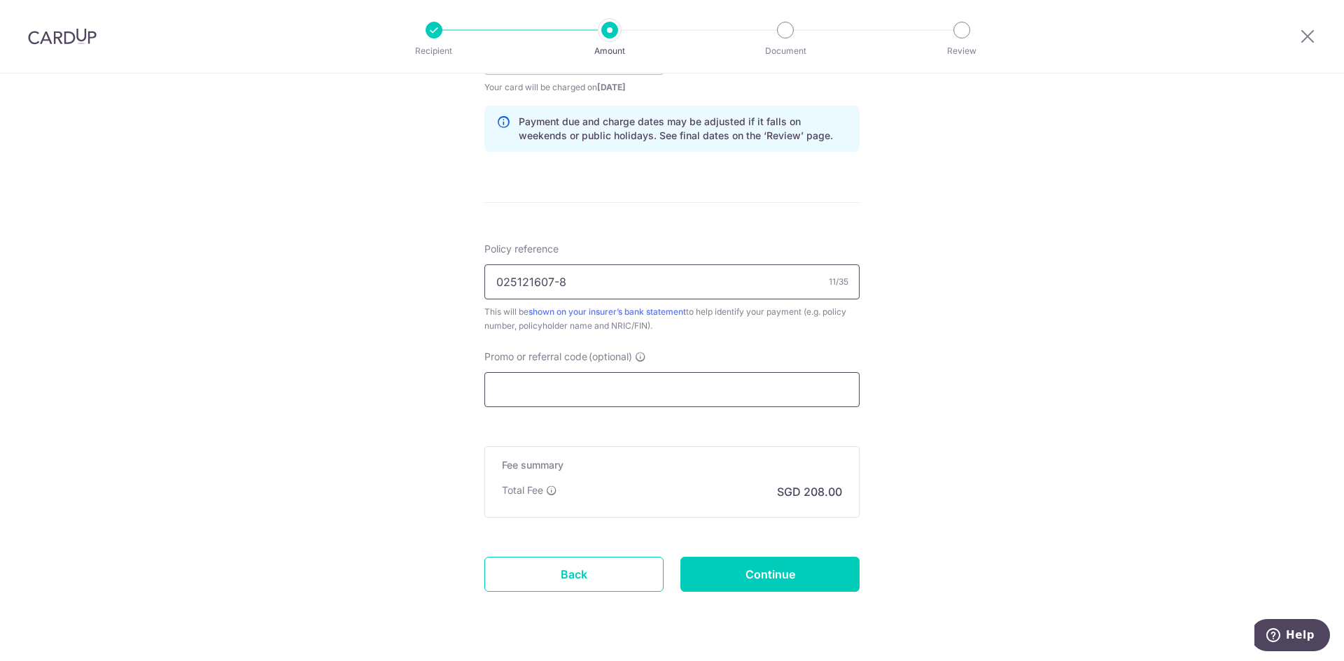
type input "025121607-8"
click at [603, 391] on input "Promo or referral code (optional)" at bounding box center [671, 389] width 375 height 35
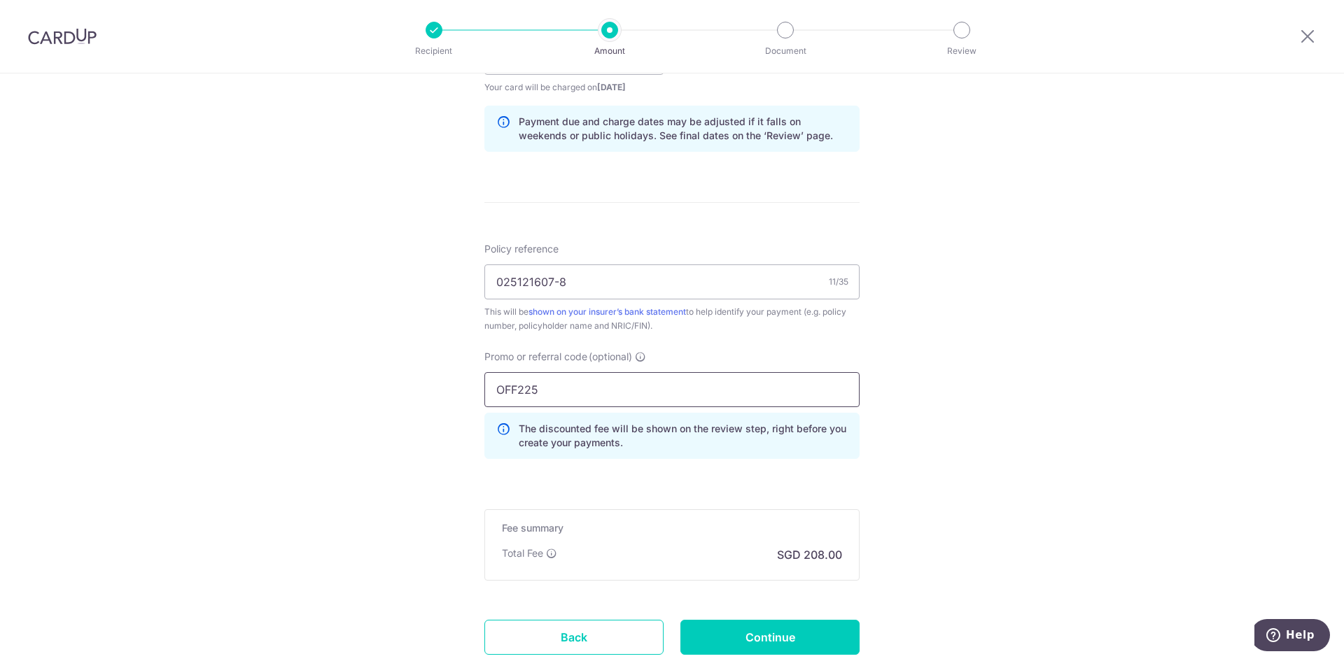
type input "OFF225"
click at [879, 425] on div "Tell us more about your payment Enter payment amount SGD 8,000.00 8000.00 Selec…" at bounding box center [672, 67] width 1344 height 1386
click at [765, 625] on input "Continue" at bounding box center [769, 637] width 179 height 35
type input "Create Schedule"
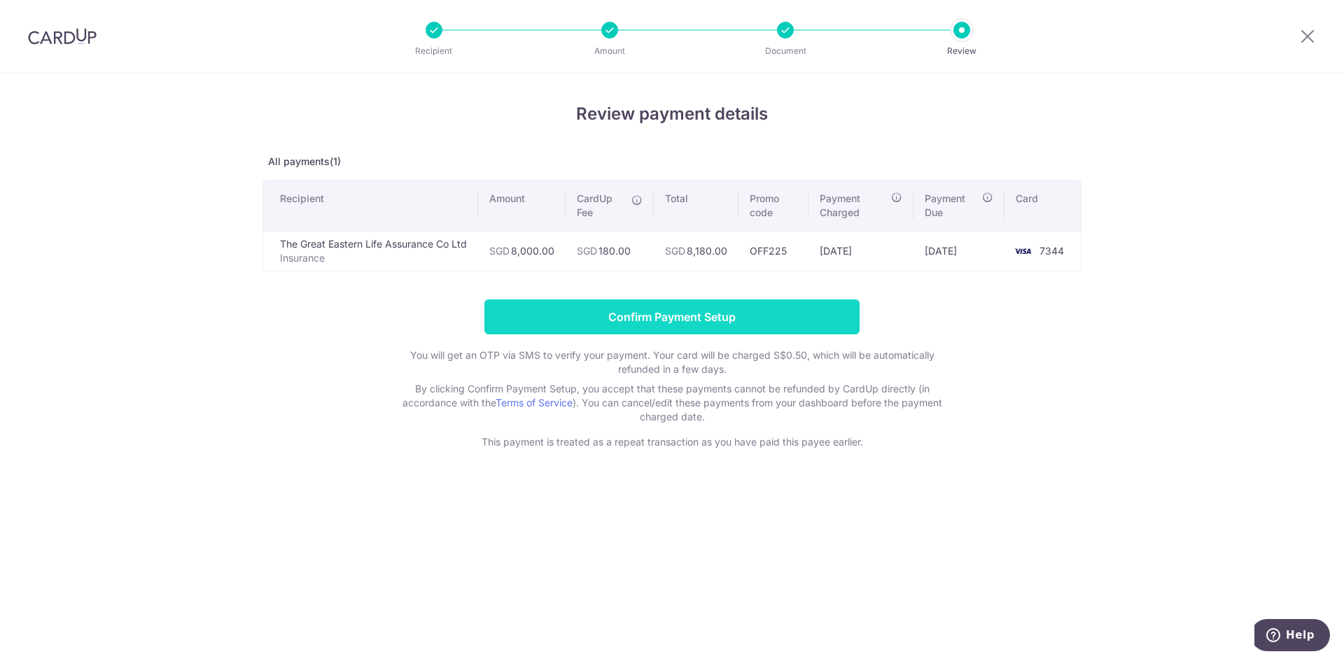
click at [806, 321] on input "Confirm Payment Setup" at bounding box center [671, 317] width 375 height 35
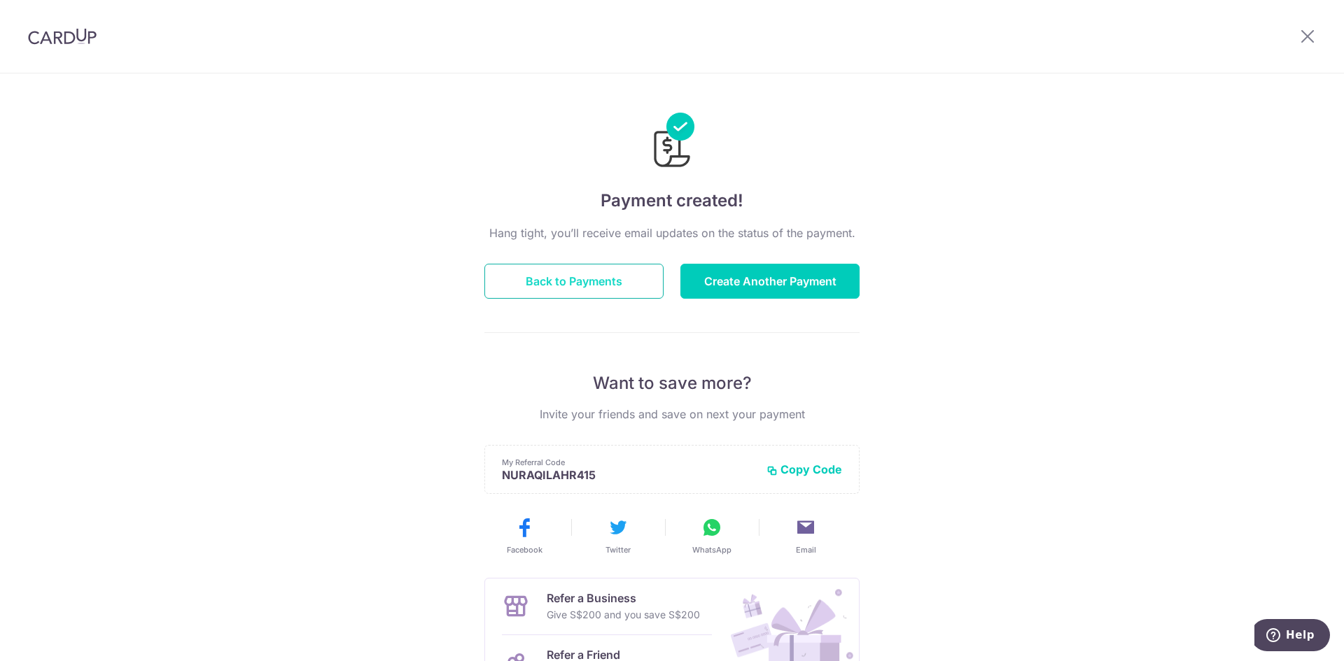
click at [616, 279] on button "Back to Payments" at bounding box center [573, 281] width 179 height 35
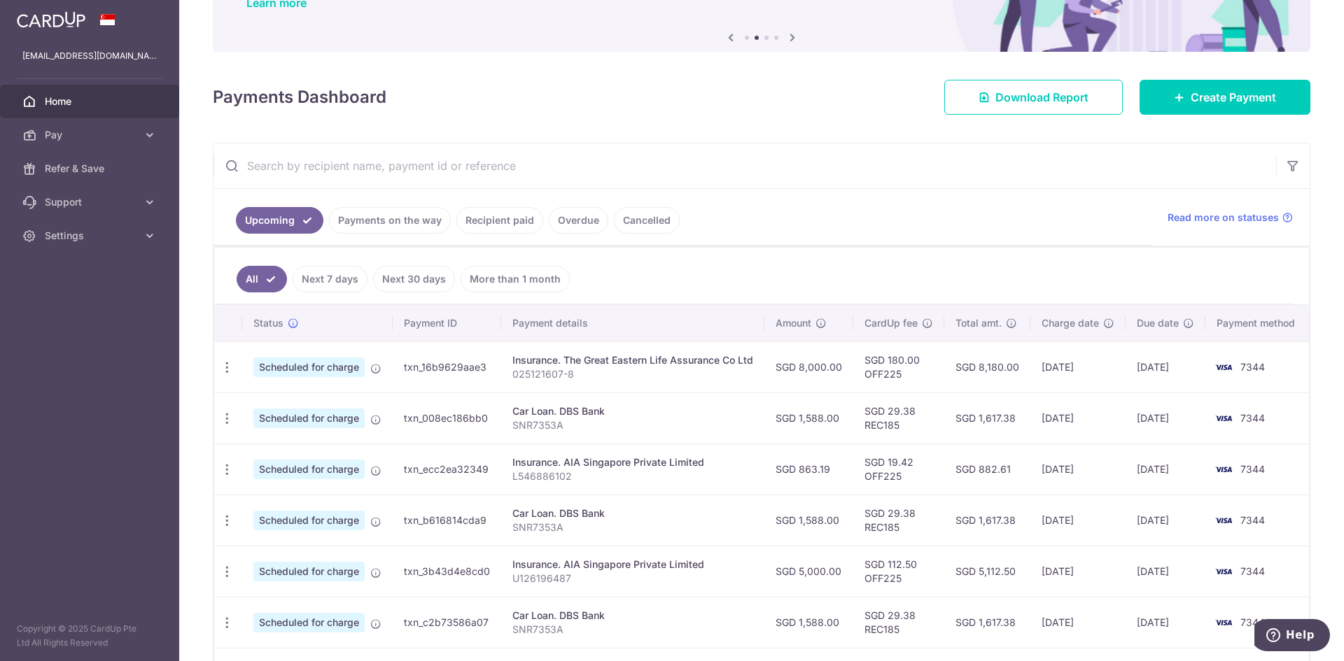
scroll to position [101, 0]
